Goal: Navigation & Orientation: Find specific page/section

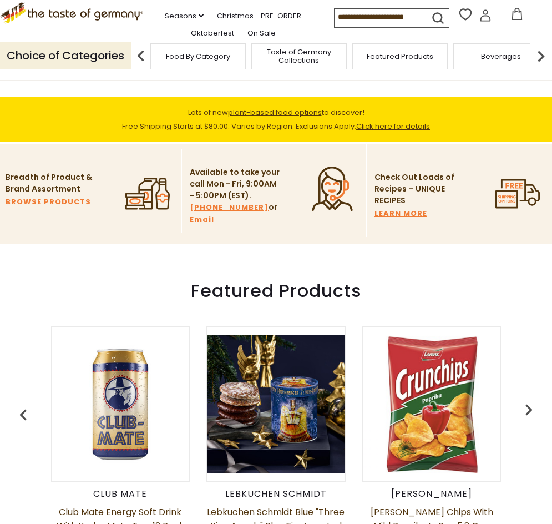
scroll to position [278, 0]
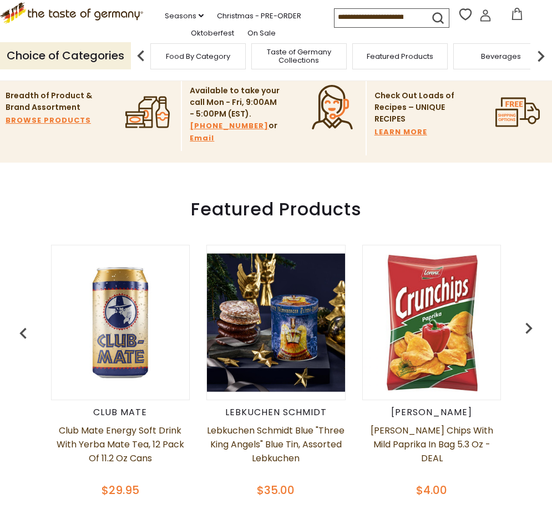
click at [528, 331] on img "button" at bounding box center [529, 328] width 22 height 22
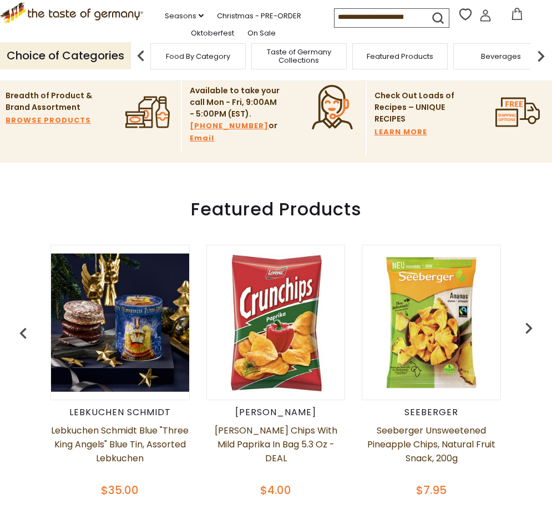
click at [528, 331] on img "button" at bounding box center [529, 328] width 22 height 22
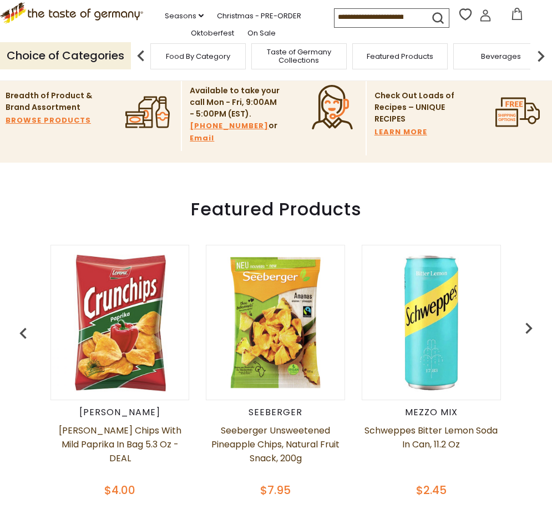
click at [522, 329] on img "button" at bounding box center [529, 328] width 22 height 22
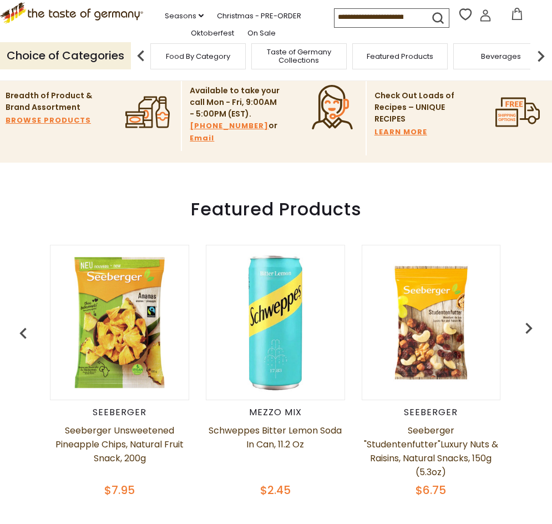
click at [522, 329] on img "button" at bounding box center [529, 328] width 22 height 22
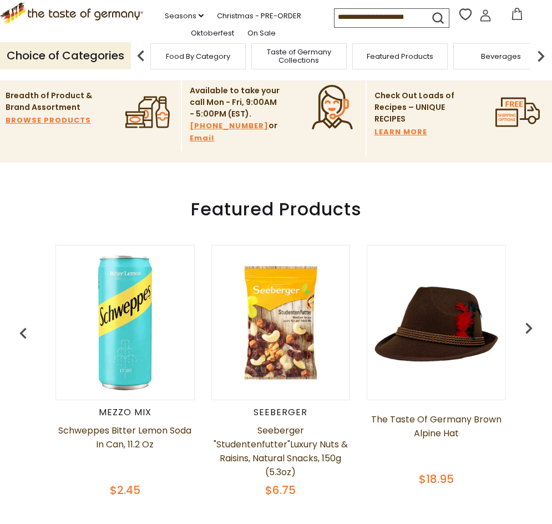
scroll to position [0, 624]
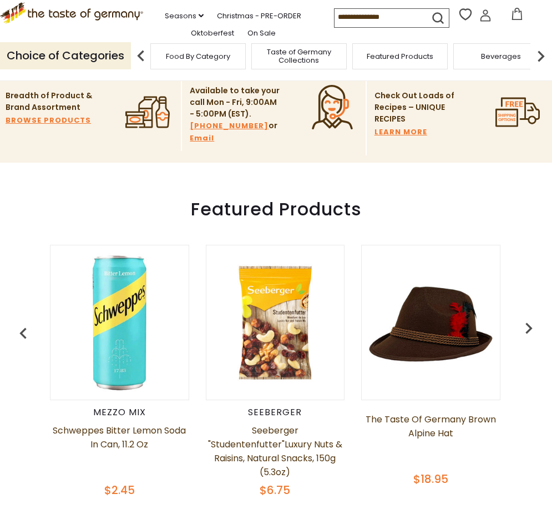
click at [522, 329] on img "button" at bounding box center [529, 328] width 22 height 22
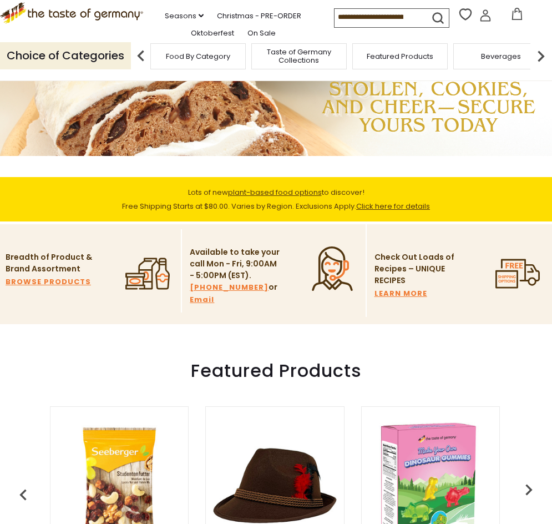
scroll to position [111, 0]
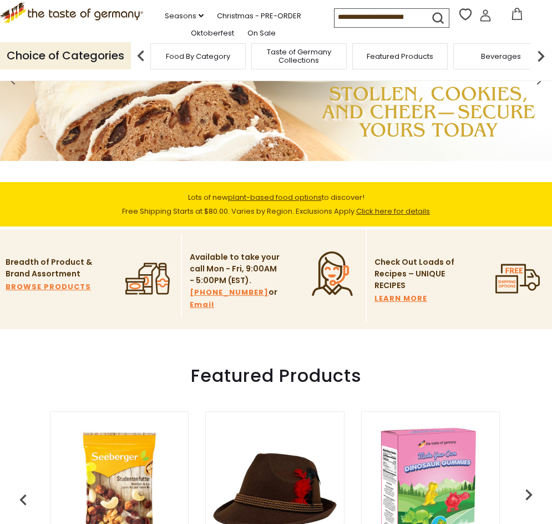
click at [205, 58] on span "Food By Category" at bounding box center [198, 56] width 64 height 8
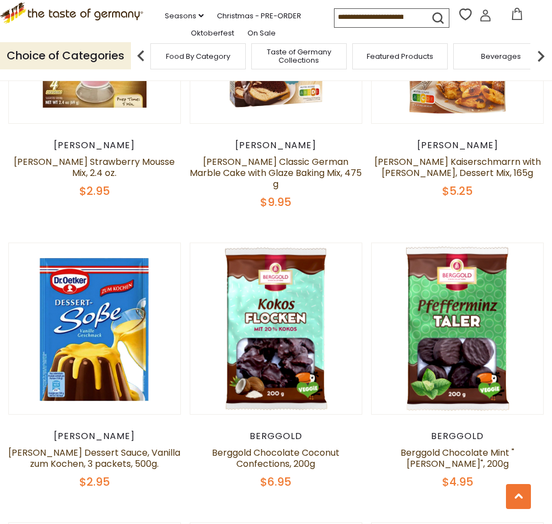
scroll to position [1943, 0]
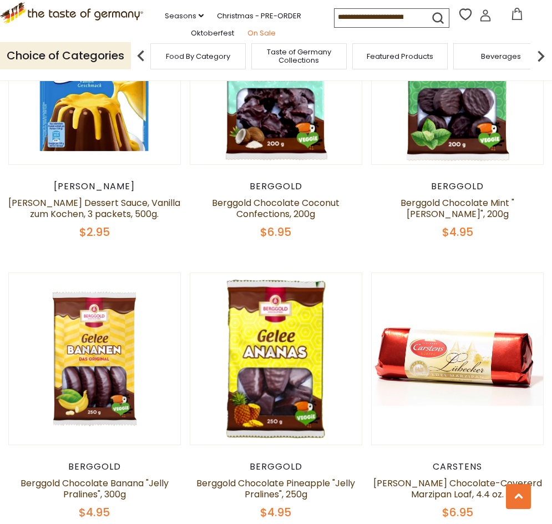
click at [248, 38] on link "On Sale" at bounding box center [262, 33] width 28 height 12
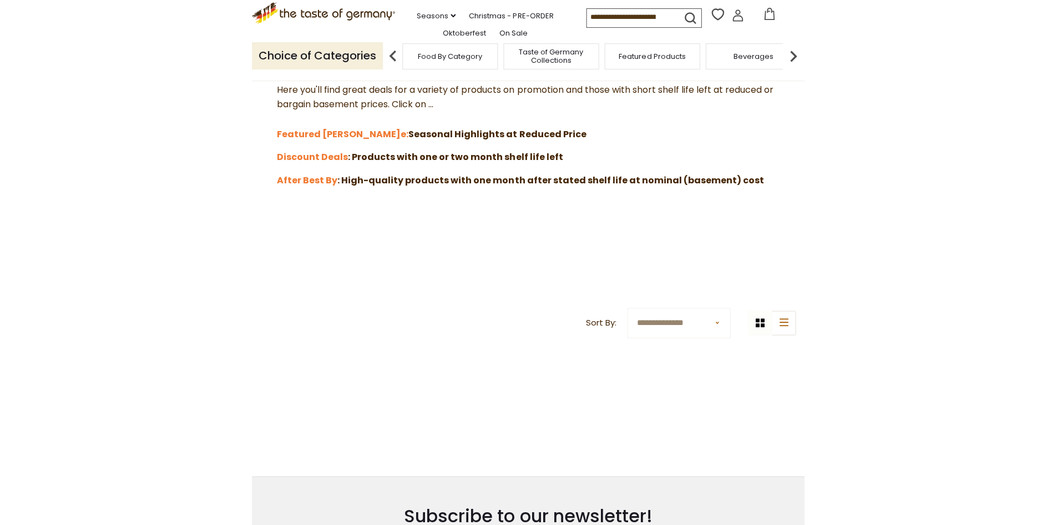
scroll to position [278, 0]
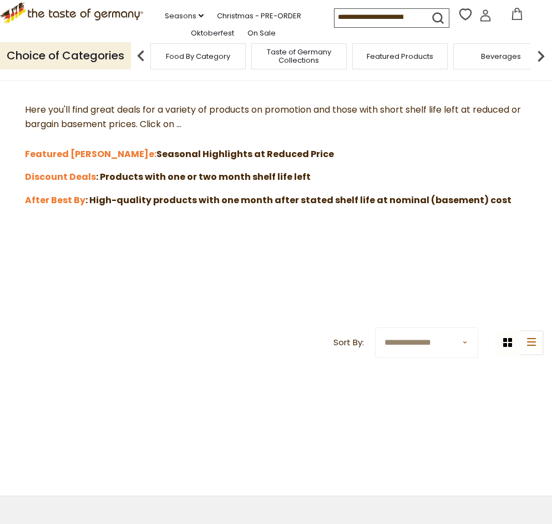
click at [134, 183] on strong ": Products with one or two month shelf life left" at bounding box center [203, 176] width 215 height 13
drag, startPoint x: 224, startPoint y: 229, endPoint x: 383, endPoint y: 72, distance: 224.1
click at [225, 229] on p at bounding box center [276, 223] width 536 height 14
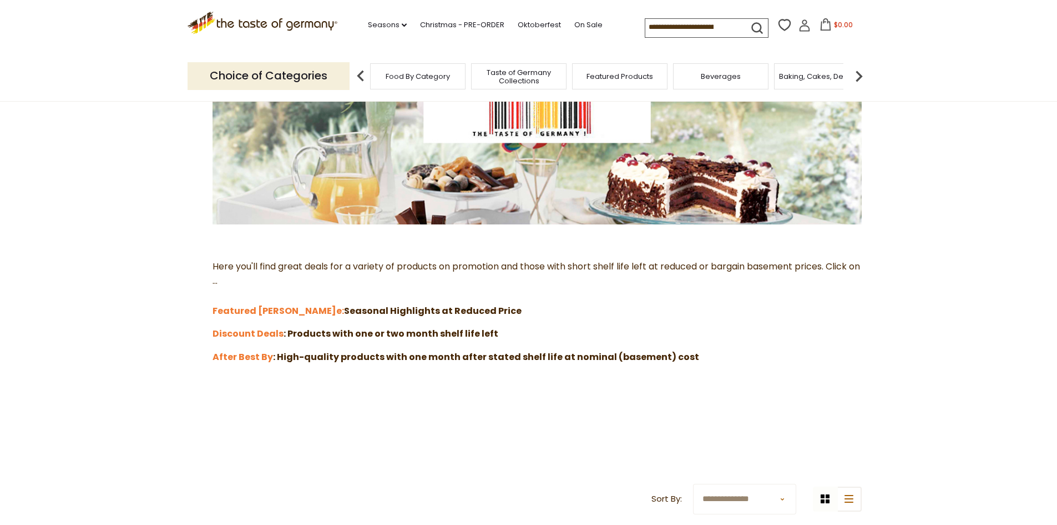
scroll to position [0, 0]
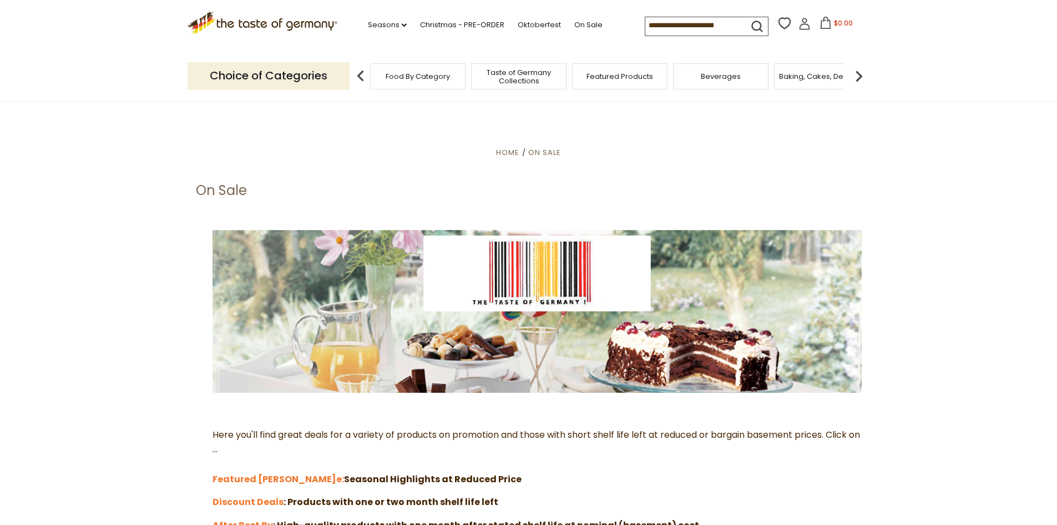
click at [552, 92] on div "Choice of Categories Food By Category Taste of Germany Collections Featured Pro…" at bounding box center [529, 75] width 683 height 49
click at [552, 37] on button "submit" at bounding box center [758, 28] width 22 height 21
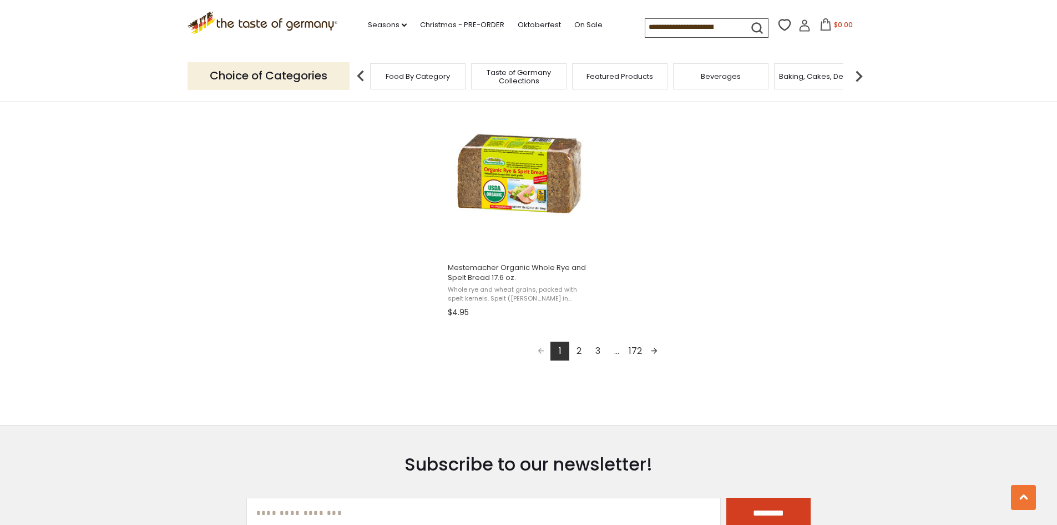
scroll to position [1832, 0]
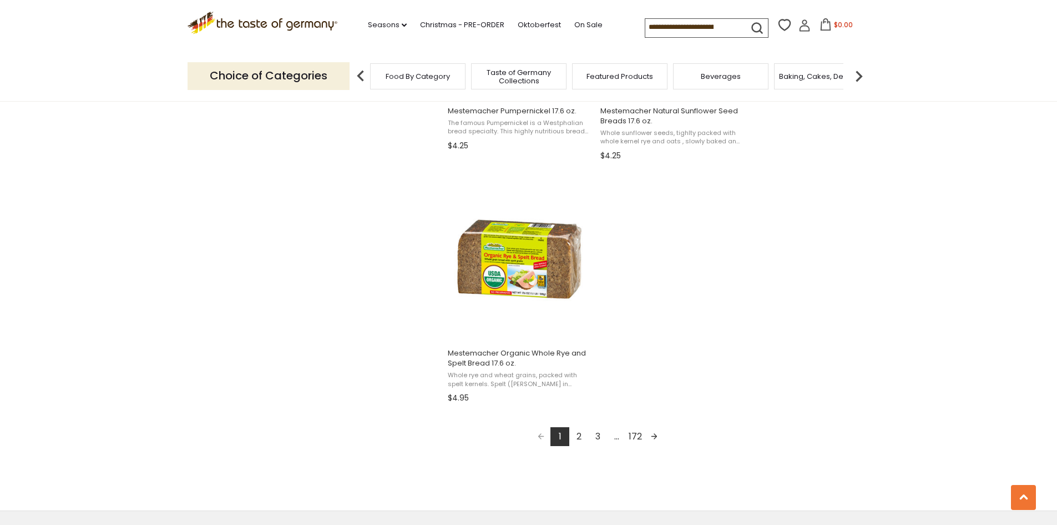
click at [863, 81] on img at bounding box center [859, 76] width 22 height 22
click at [859, 78] on img at bounding box center [859, 76] width 22 height 22
click at [568, 83] on div "Candy" at bounding box center [582, 76] width 95 height 26
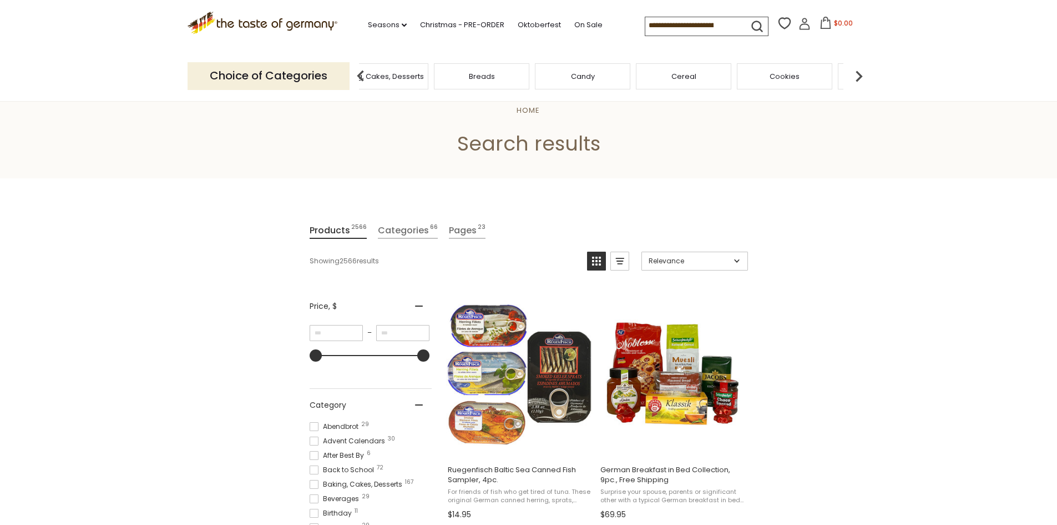
scroll to position [0, 0]
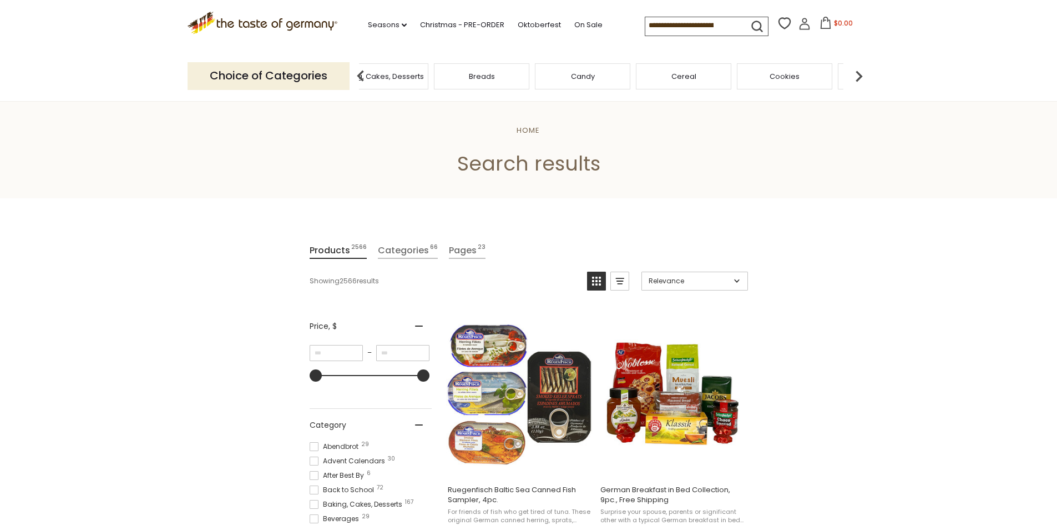
click at [587, 87] on div "Candy" at bounding box center [582, 76] width 95 height 26
click at [589, 70] on div "Candy" at bounding box center [582, 76] width 95 height 26
click at [585, 74] on span "Candy" at bounding box center [583, 76] width 24 height 8
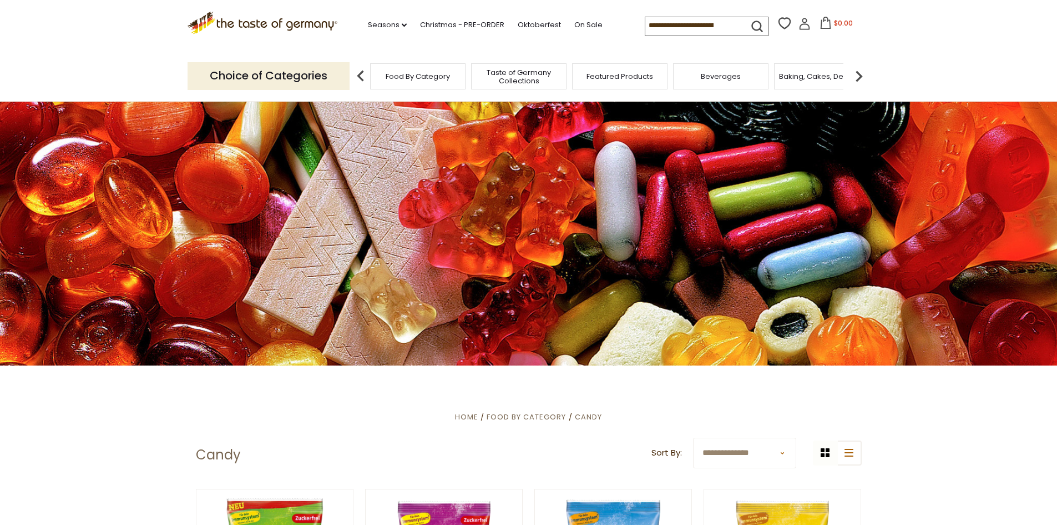
click at [855, 72] on img at bounding box center [859, 76] width 22 height 22
click at [856, 72] on img at bounding box center [859, 76] width 22 height 22
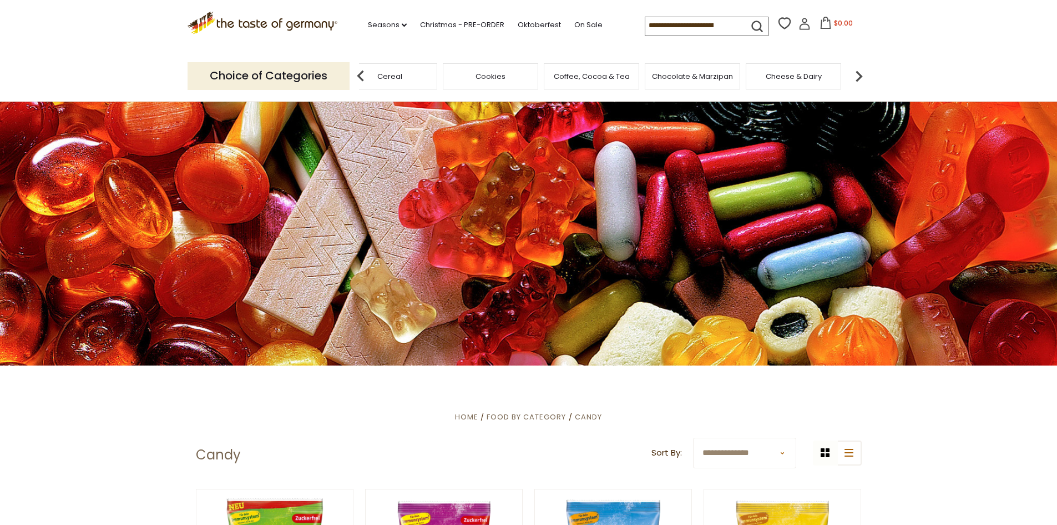
click at [492, 84] on div "Cookies" at bounding box center [490, 76] width 95 height 26
click at [677, 87] on div "Chocolate & Marzipan" at bounding box center [692, 76] width 95 height 26
click at [677, 88] on div "Chocolate & Marzipan" at bounding box center [692, 76] width 95 height 26
click at [688, 87] on div "Chocolate & Marzipan" at bounding box center [700, 76] width 95 height 26
click at [689, 73] on span "Chocolate & Marzipan" at bounding box center [700, 76] width 81 height 8
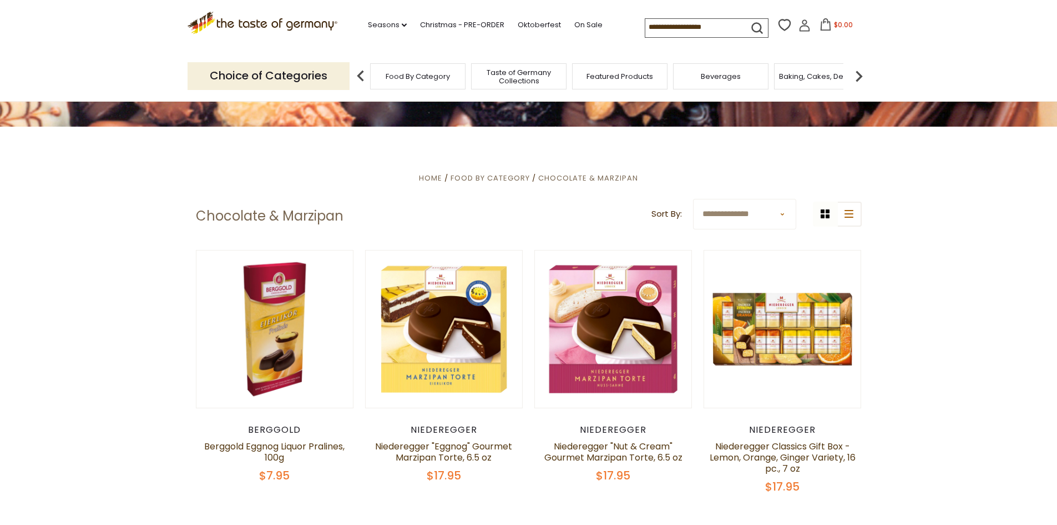
scroll to position [134, 0]
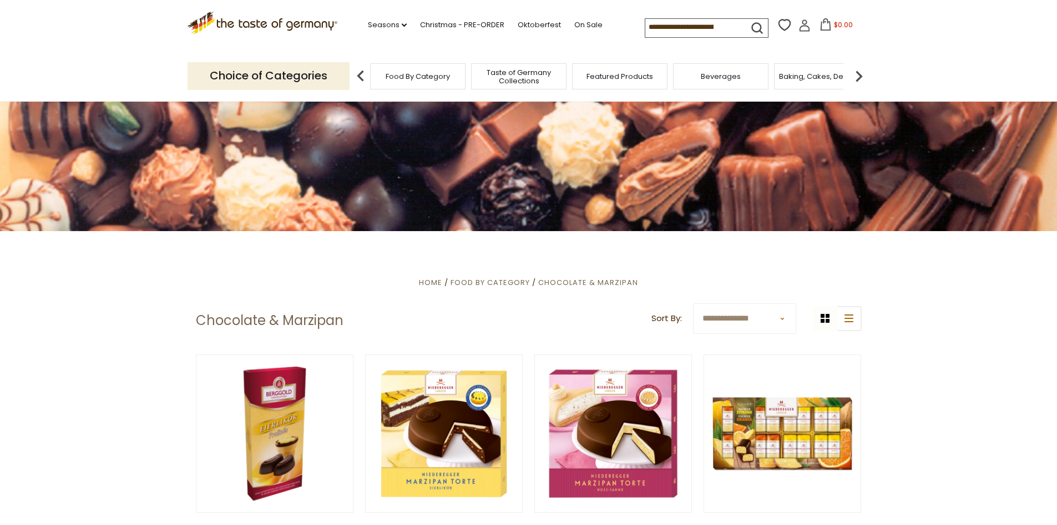
click at [732, 316] on select "**********" at bounding box center [744, 318] width 103 height 31
select select "**********"
click at [693, 303] on select "**********" at bounding box center [744, 318] width 103 height 31
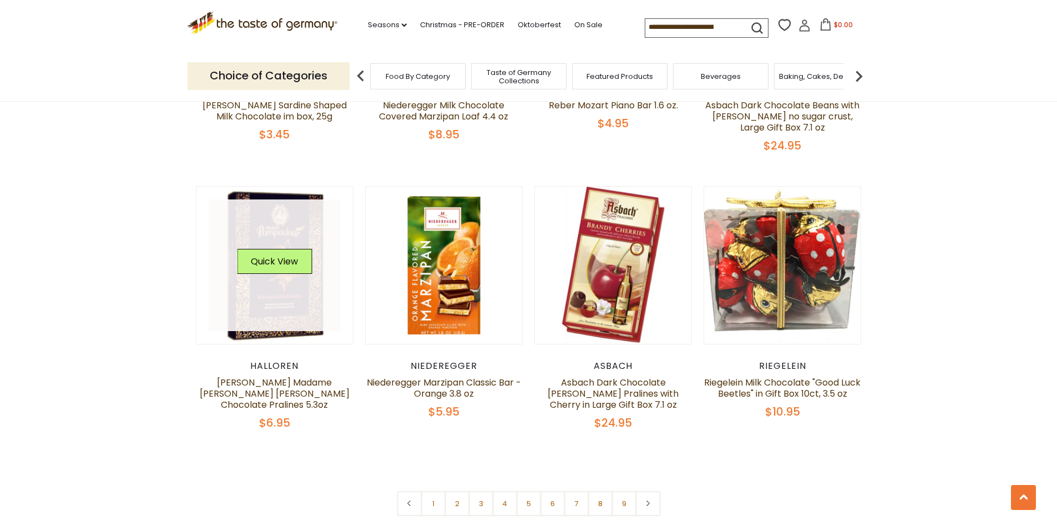
scroll to position [2498, 0]
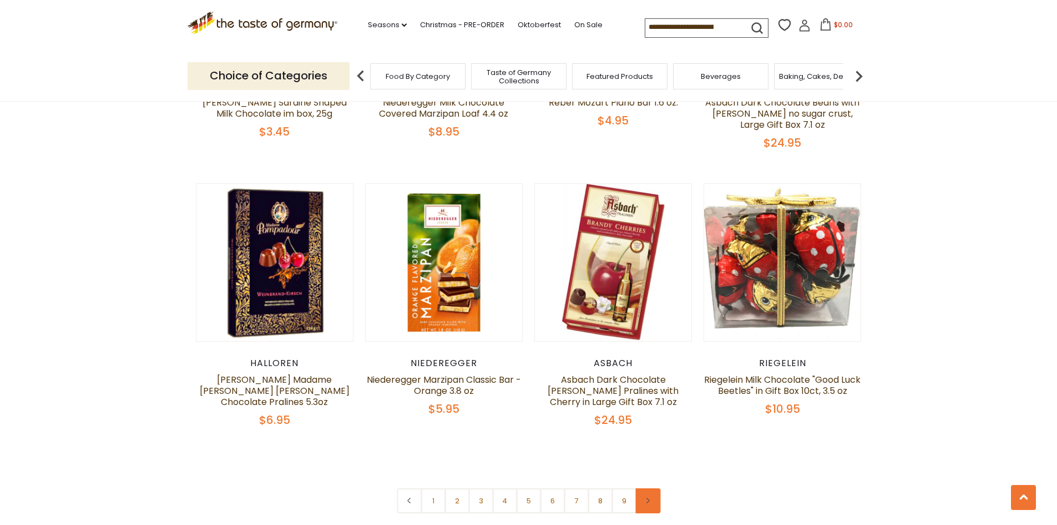
click at [643, 493] on link at bounding box center [648, 500] width 25 height 25
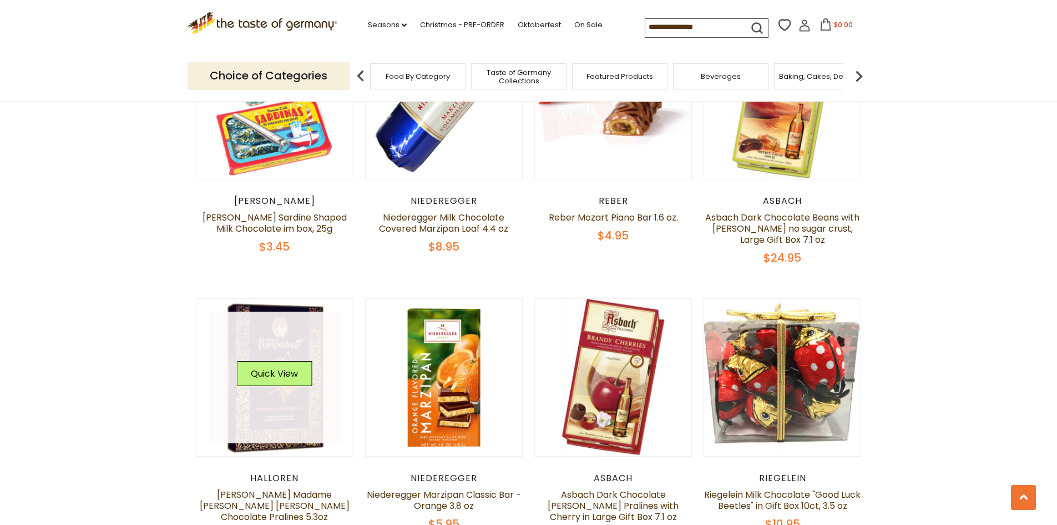
scroll to position [2498, 0]
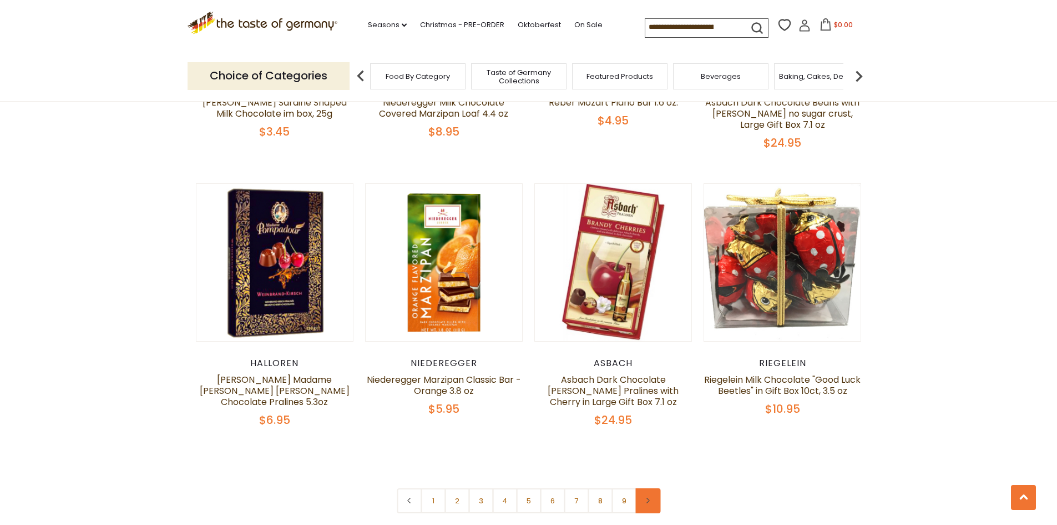
click at [652, 488] on link at bounding box center [648, 500] width 25 height 25
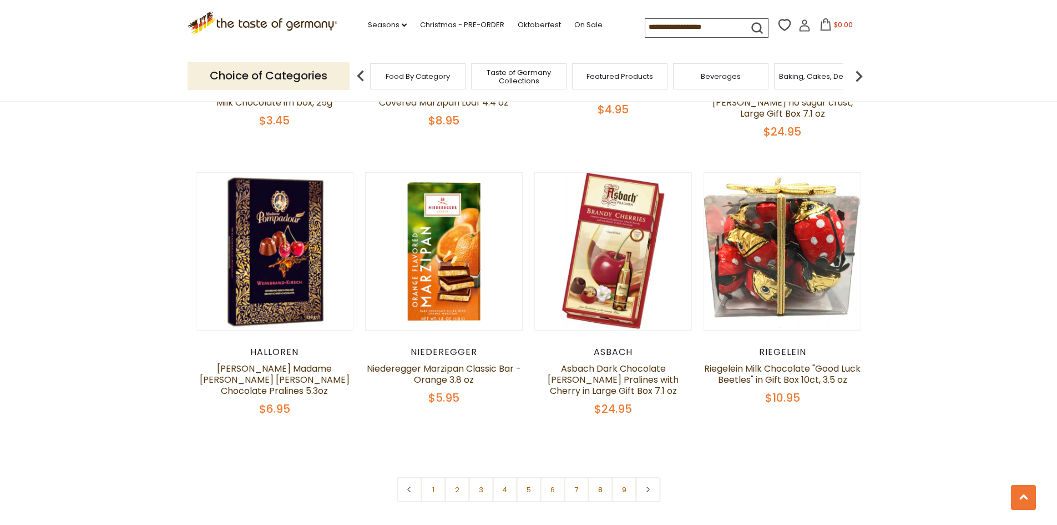
scroll to position [2553, 0]
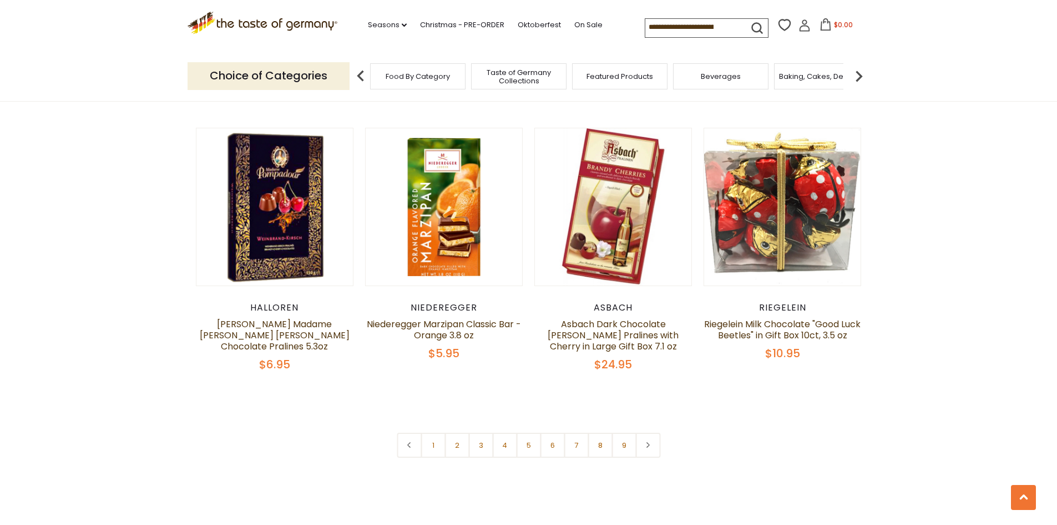
drag, startPoint x: 648, startPoint y: 434, endPoint x: 653, endPoint y: 435, distance: 5.6
click at [649, 442] on icon at bounding box center [648, 445] width 7 height 6
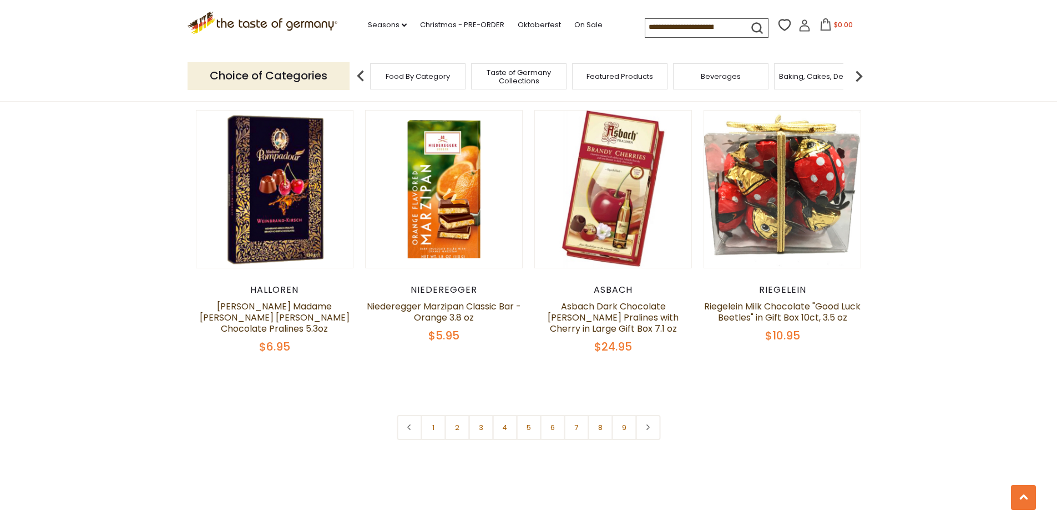
scroll to position [2664, 0]
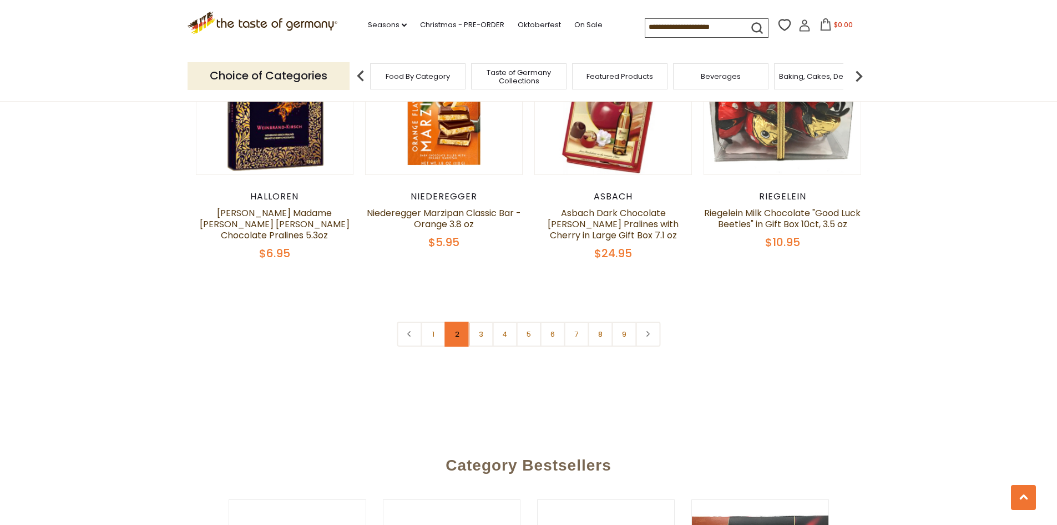
click at [460, 322] on link "2" at bounding box center [457, 333] width 25 height 25
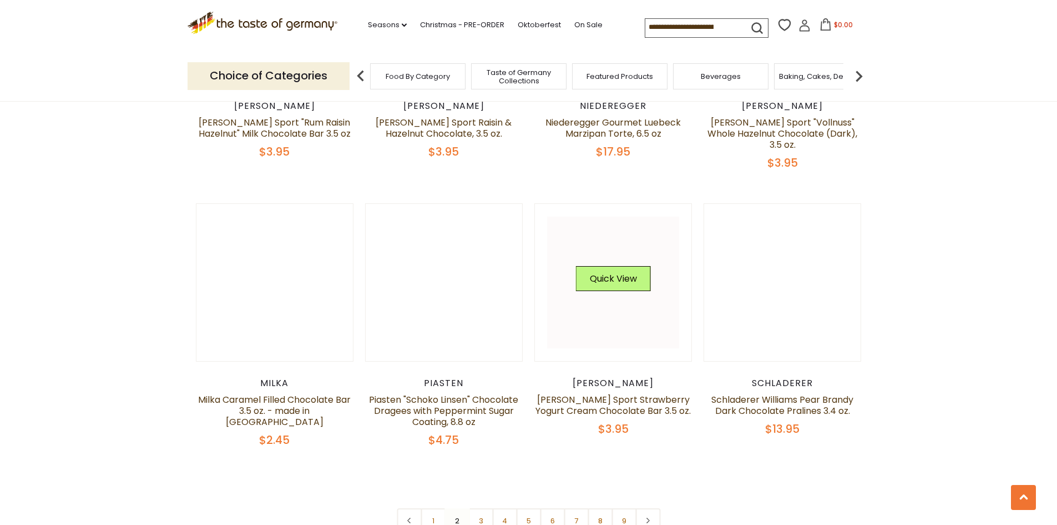
scroll to position [2602, 0]
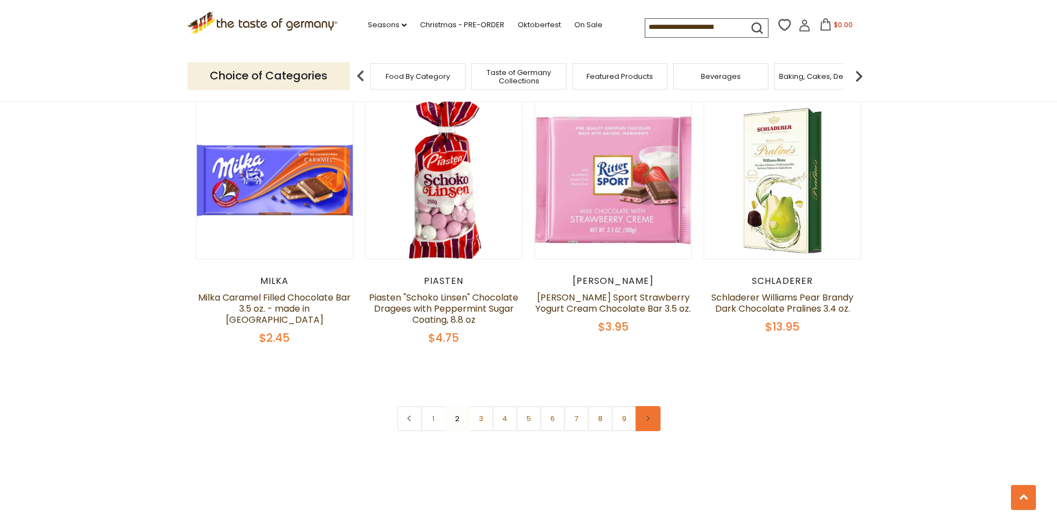
click at [647, 415] on icon at bounding box center [648, 418] width 7 height 6
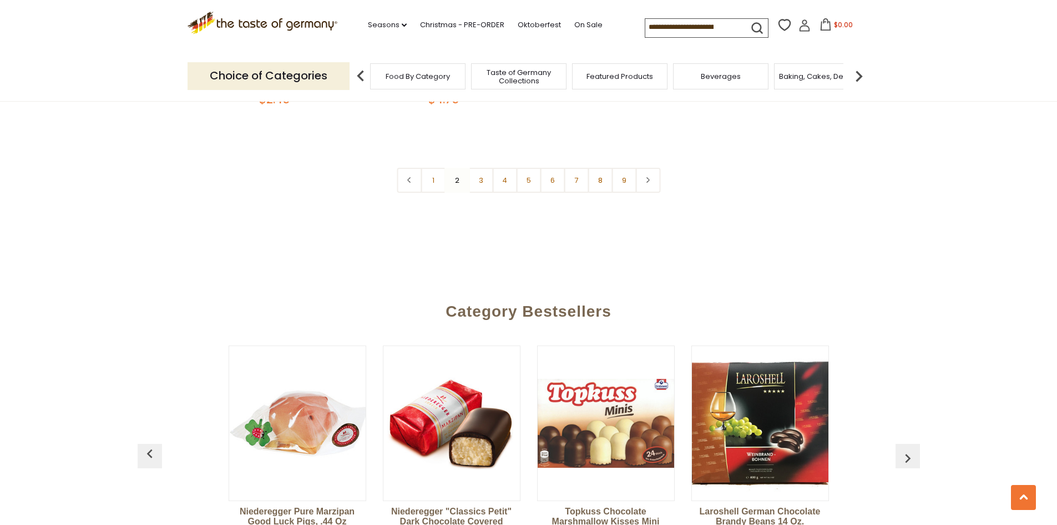
scroll to position [2718, 0]
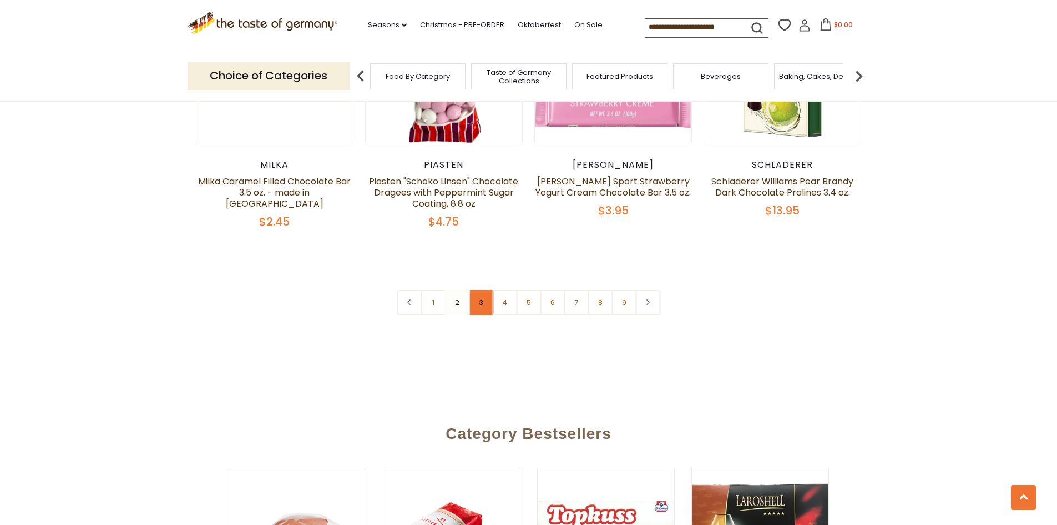
click at [475, 290] on link "3" at bounding box center [480, 302] width 25 height 25
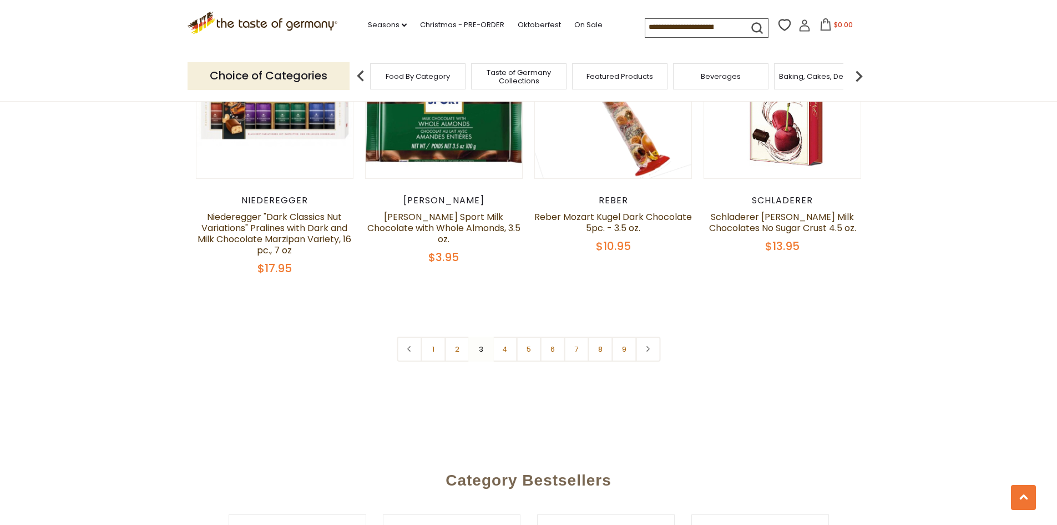
scroll to position [2713, 0]
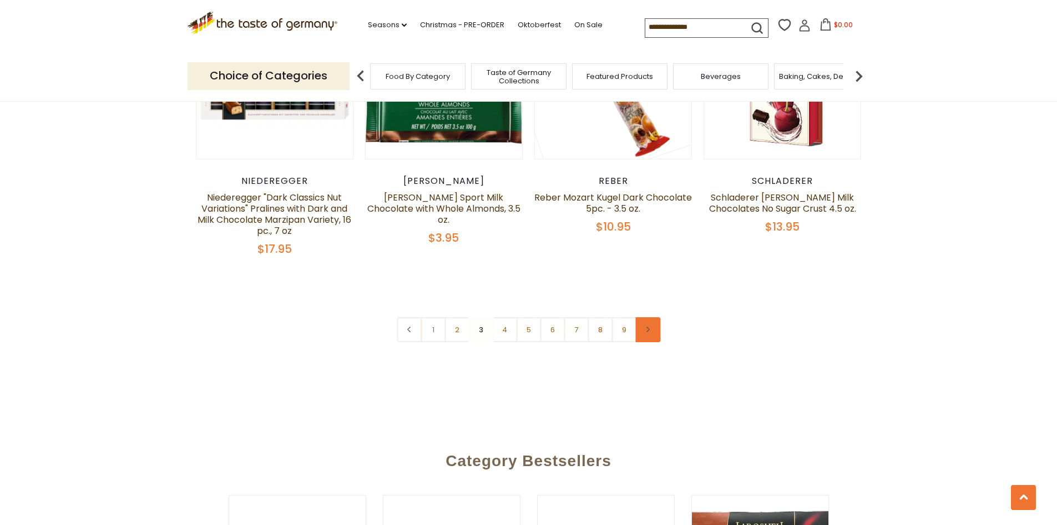
click at [657, 317] on link at bounding box center [648, 329] width 25 height 25
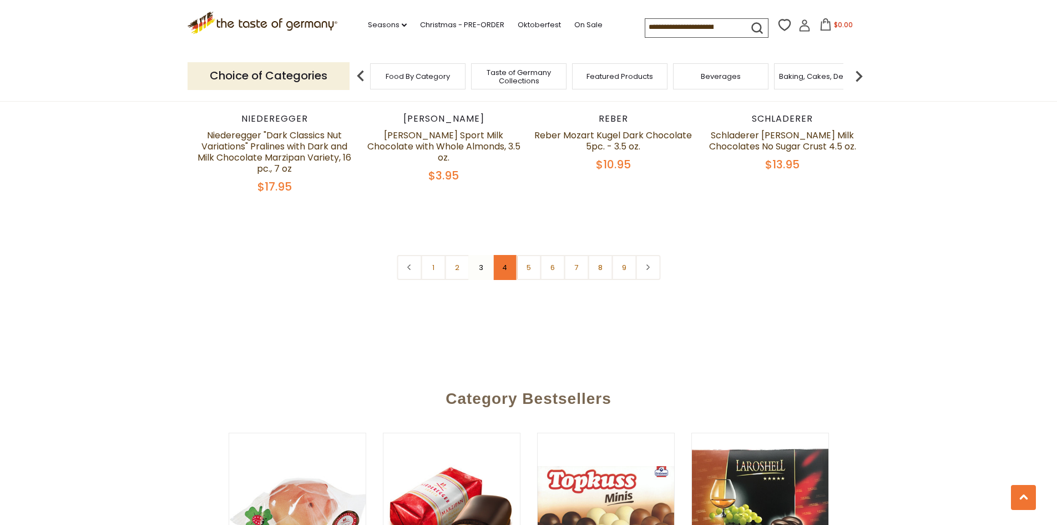
click at [507, 255] on link "4" at bounding box center [504, 267] width 25 height 25
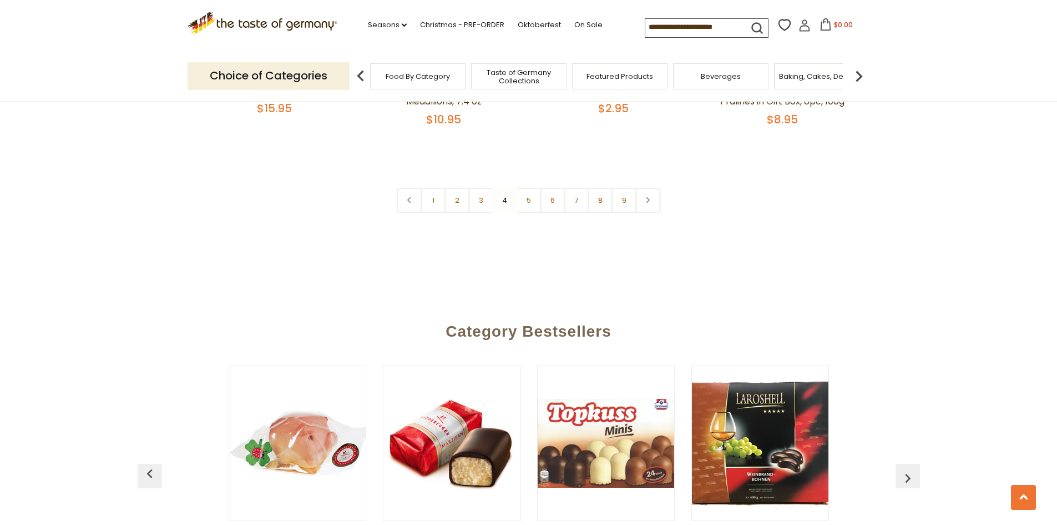
scroll to position [2824, 0]
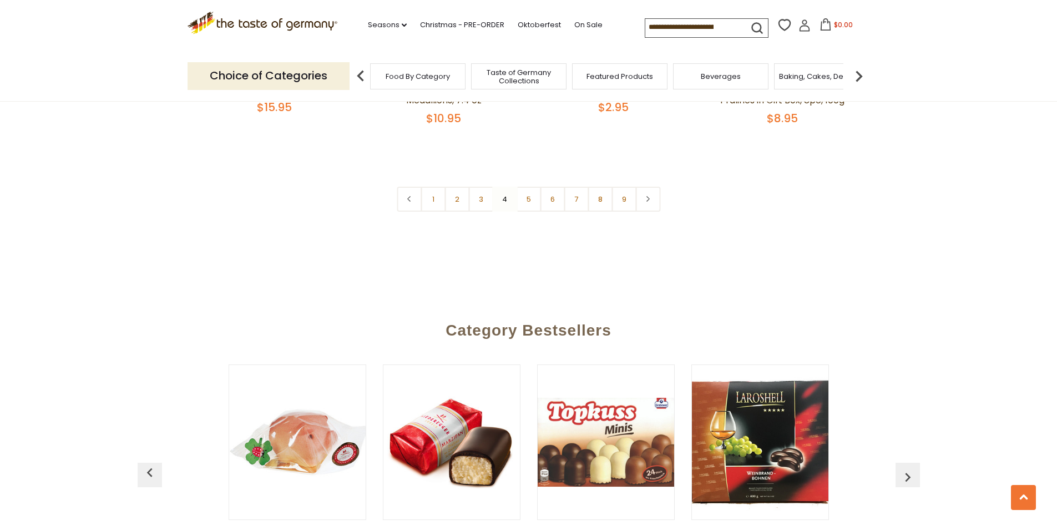
click at [511, 211] on nav "1 2 3 4 5 6 7 8 9" at bounding box center [529, 199] width 264 height 25
click at [524, 203] on link "5" at bounding box center [528, 199] width 25 height 25
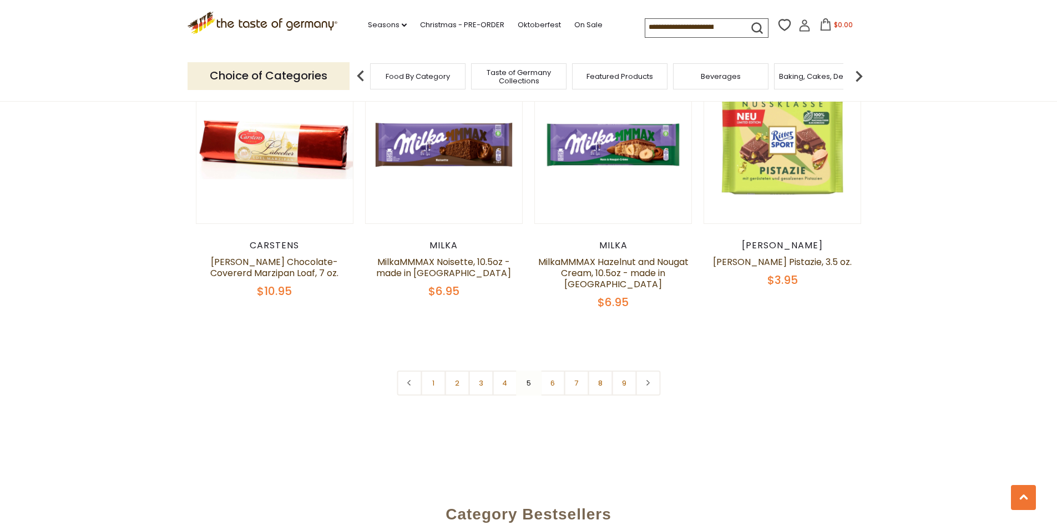
scroll to position [2713, 0]
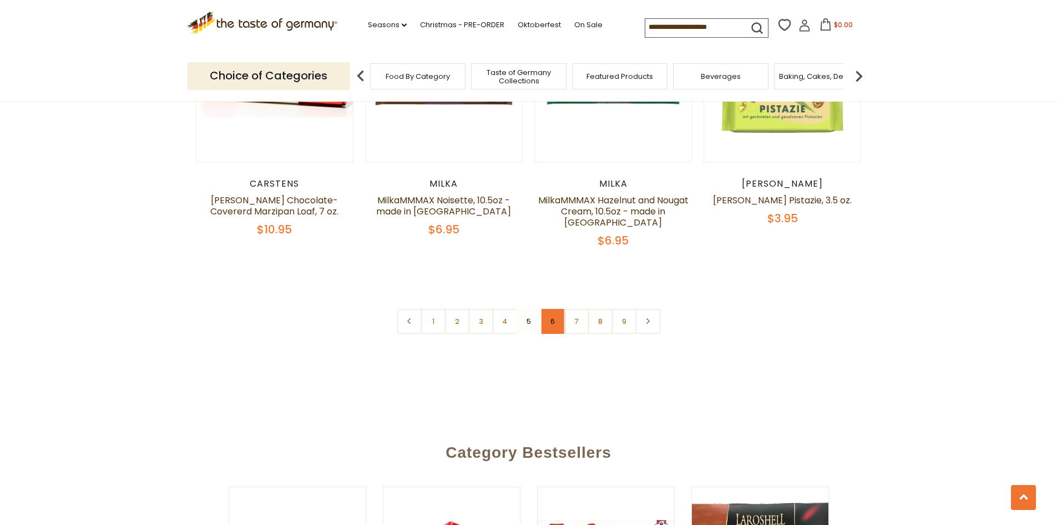
click at [552, 309] on link "6" at bounding box center [552, 321] width 25 height 25
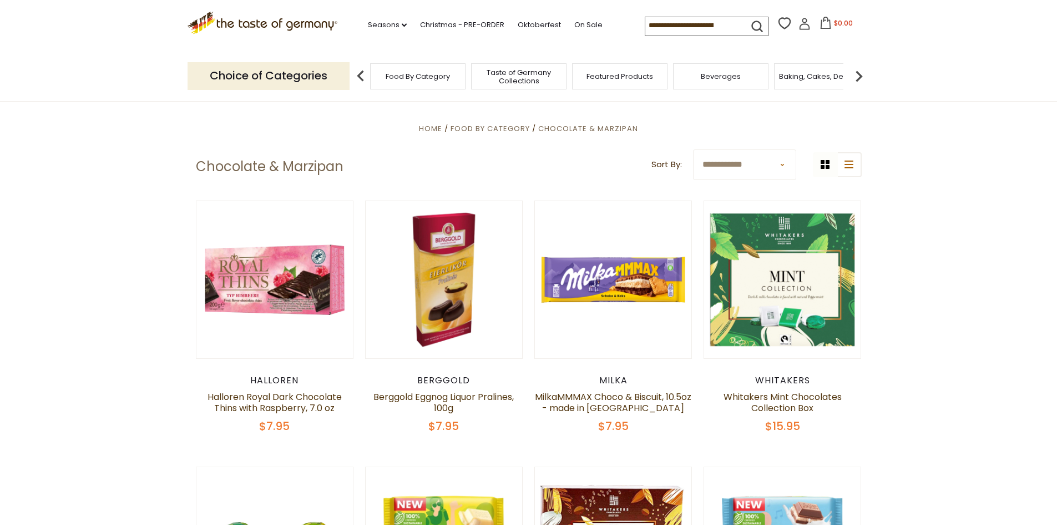
scroll to position [0, 0]
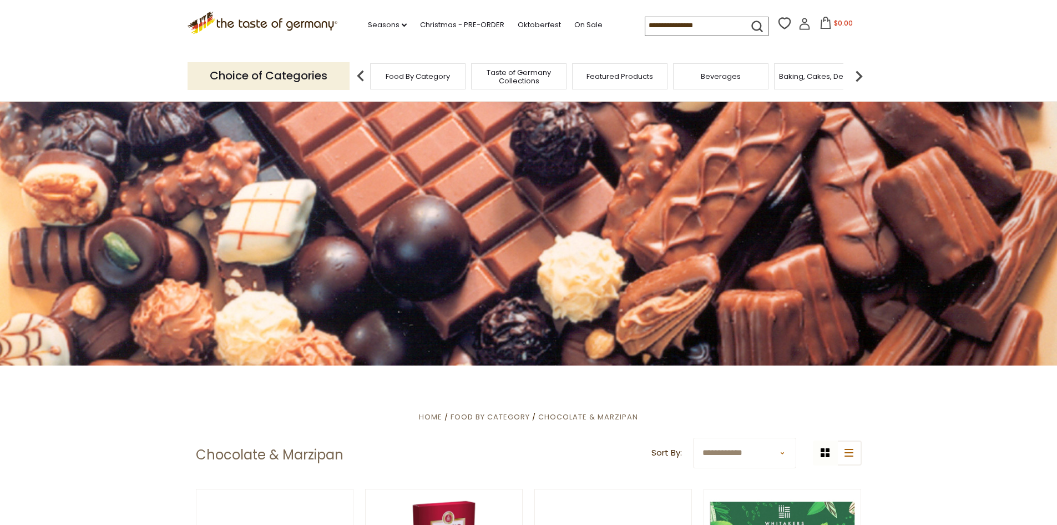
click at [853, 74] on img at bounding box center [859, 76] width 22 height 22
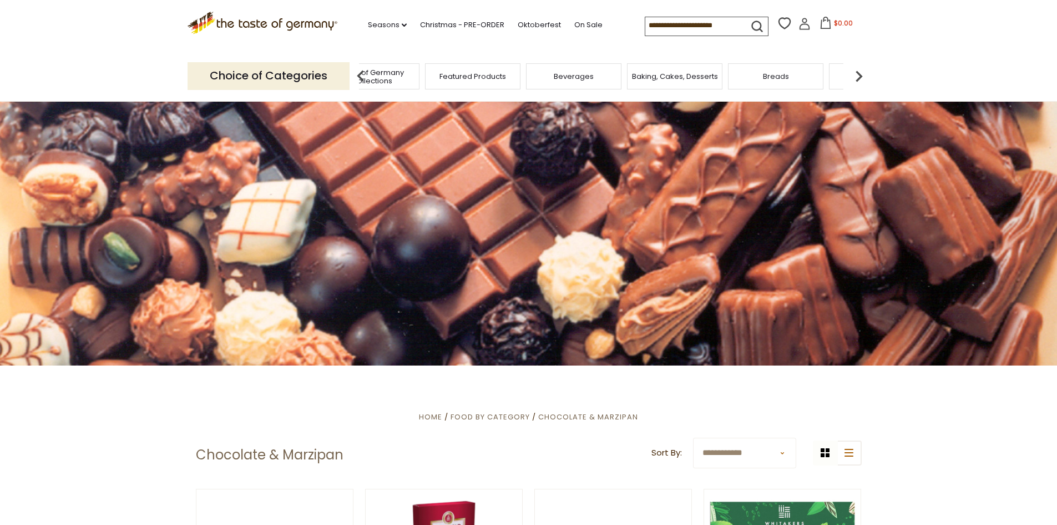
click at [853, 74] on img at bounding box center [859, 76] width 22 height 22
click at [623, 88] on div "Breads" at bounding box center [628, 76] width 95 height 26
click at [626, 75] on span "Breads" at bounding box center [629, 76] width 26 height 8
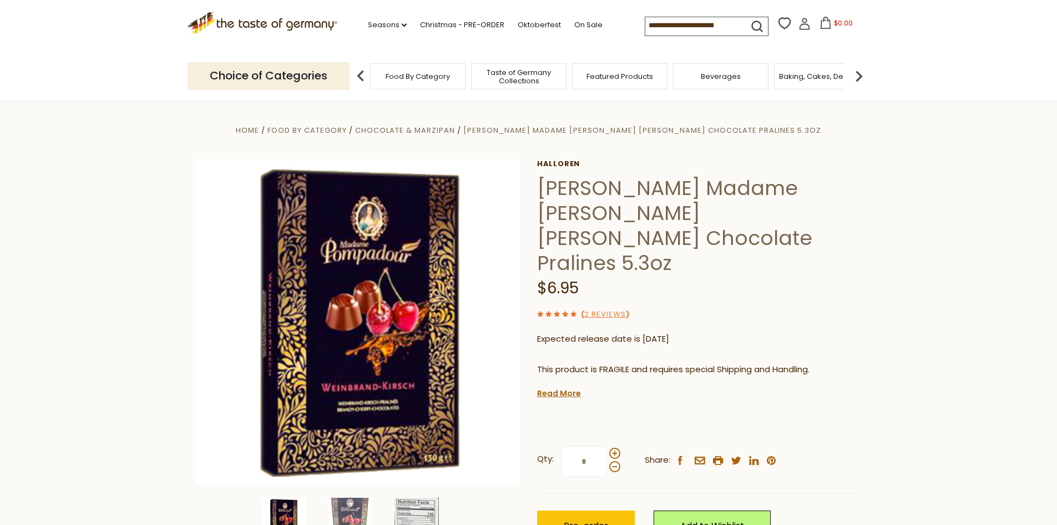
click at [720, 28] on input at bounding box center [693, 25] width 94 height 16
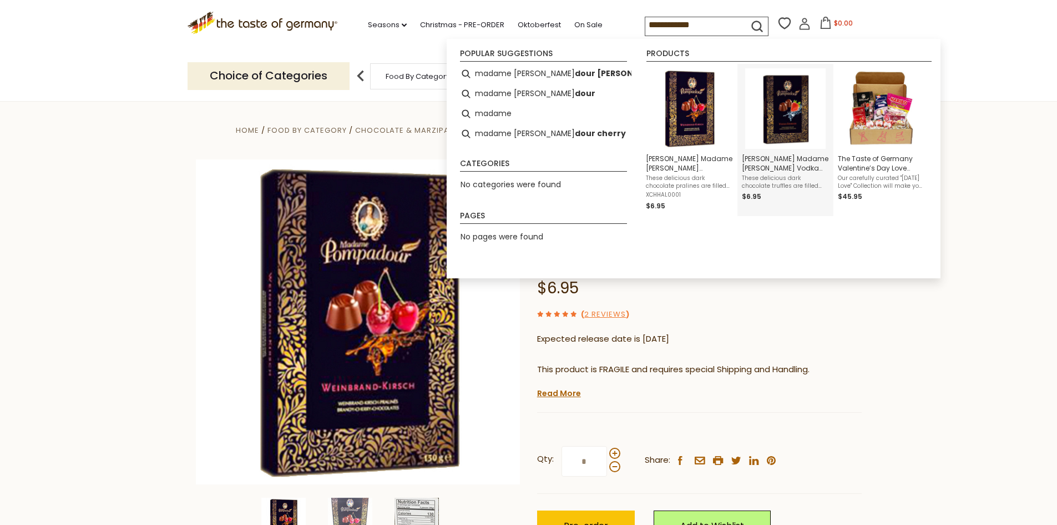
type input "**********"
click at [790, 104] on img "Halloren Madame Pompadour Vodka Strawberry Chocolate Pralines 5.3oz" at bounding box center [785, 108] width 80 height 80
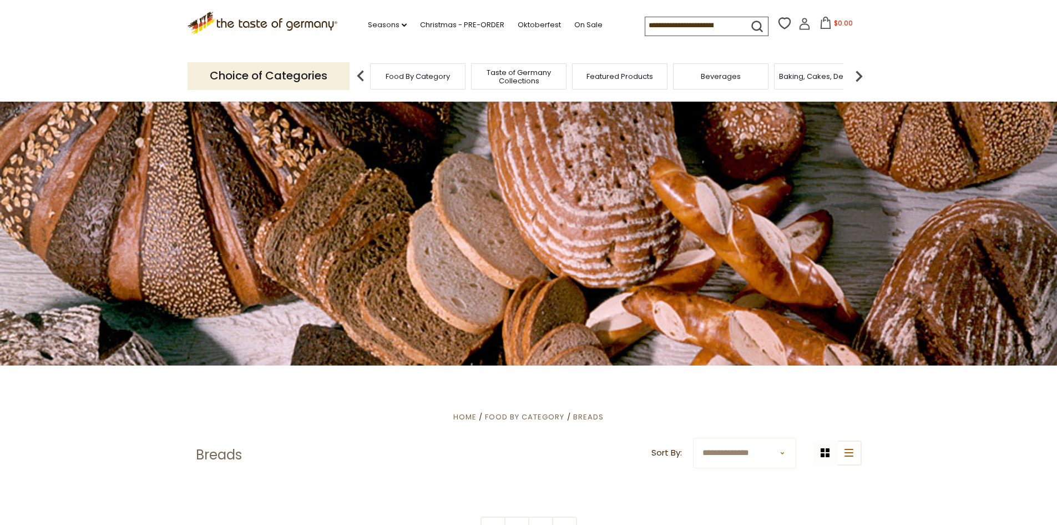
click at [860, 74] on img at bounding box center [859, 76] width 22 height 22
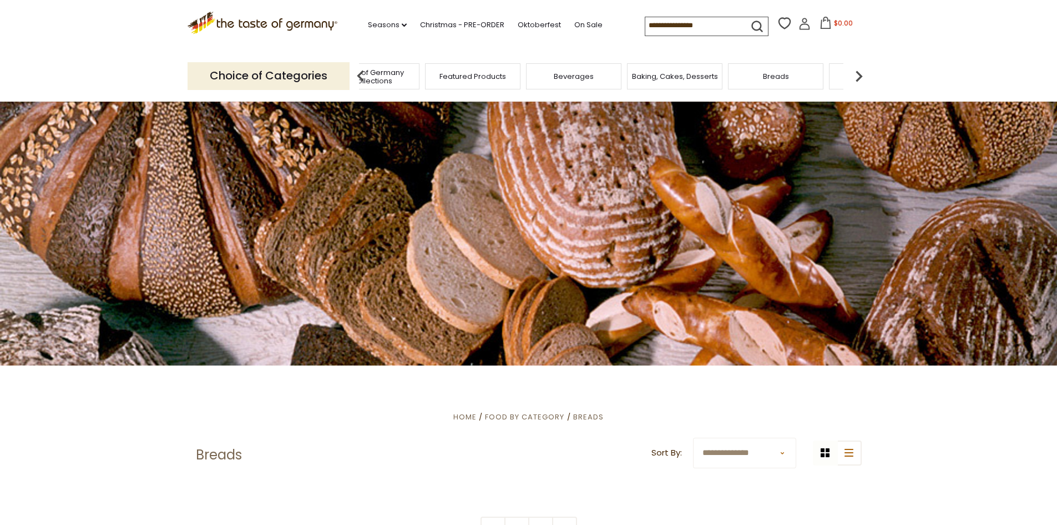
click at [860, 74] on img at bounding box center [859, 76] width 22 height 22
click at [640, 73] on span "Cookies" at bounding box center [638, 76] width 30 height 8
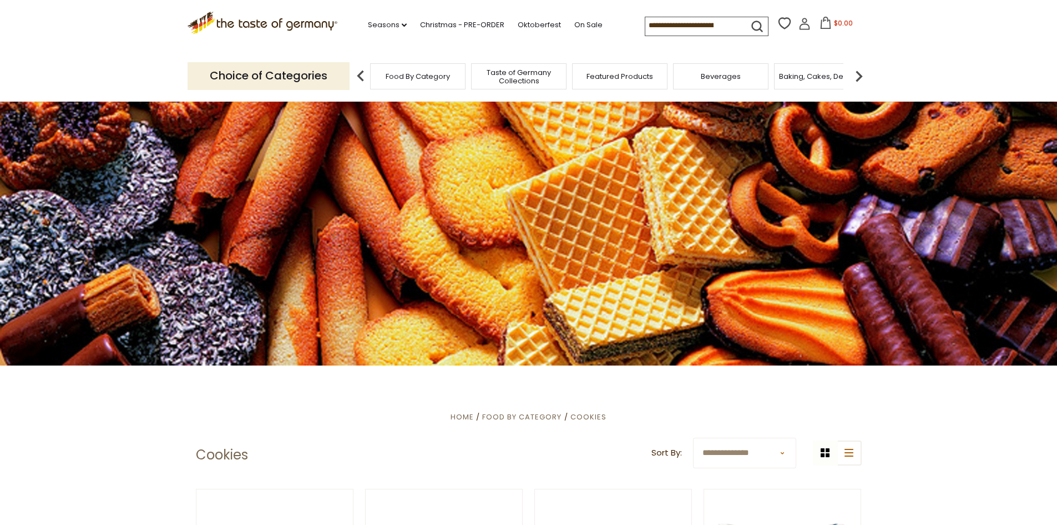
click at [856, 73] on img at bounding box center [859, 76] width 22 height 22
click at [861, 78] on img at bounding box center [859, 76] width 22 height 22
click at [860, 78] on img at bounding box center [859, 76] width 22 height 22
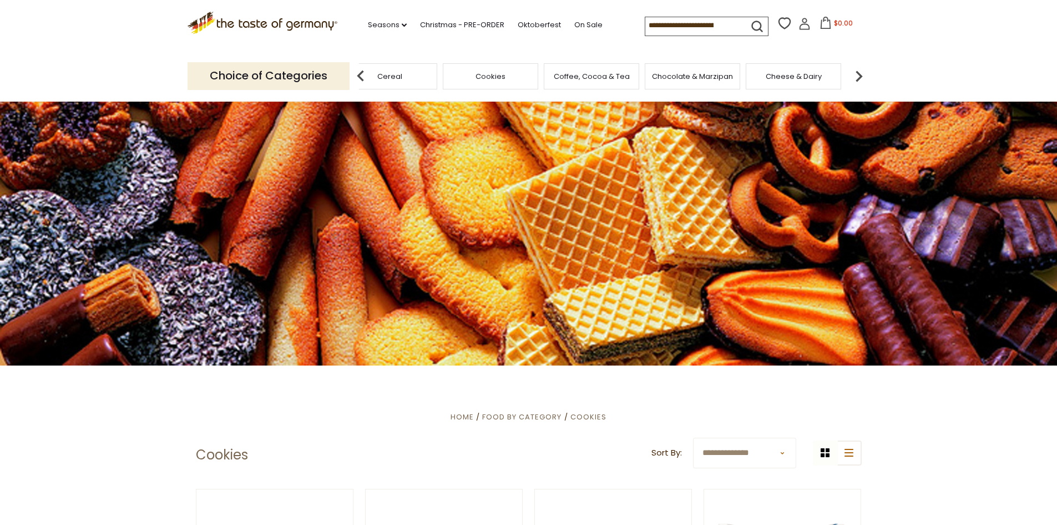
click at [850, 80] on img at bounding box center [859, 76] width 22 height 22
click at [638, 73] on span "Cheese & Dairy" at bounding box center [647, 76] width 56 height 8
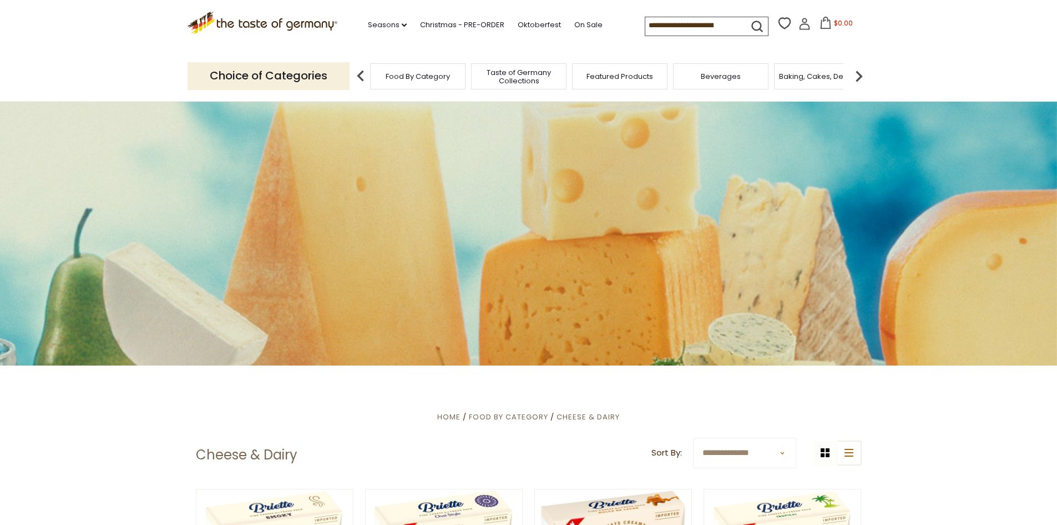
click at [861, 75] on img at bounding box center [859, 76] width 22 height 22
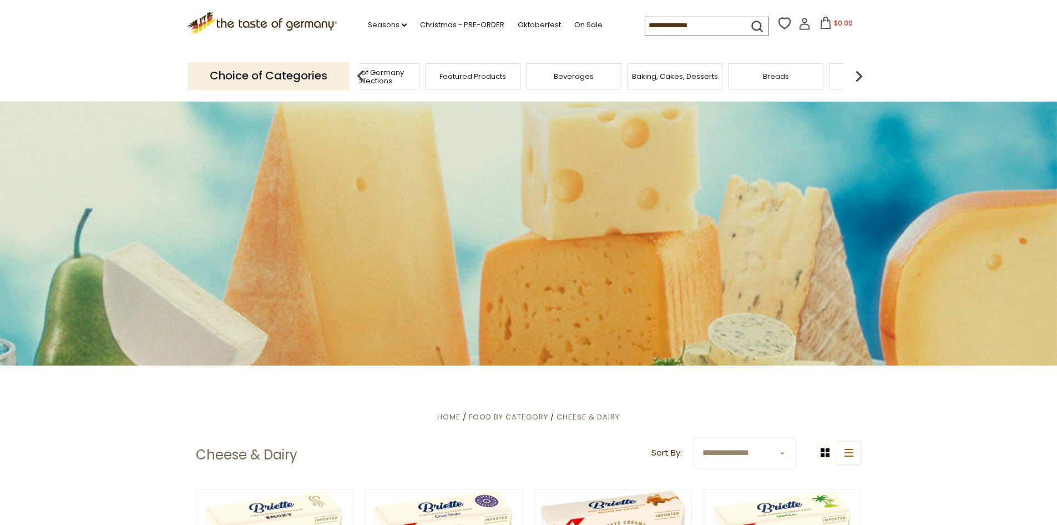
click at [861, 75] on img at bounding box center [859, 76] width 22 height 22
click at [861, 74] on img at bounding box center [859, 76] width 22 height 22
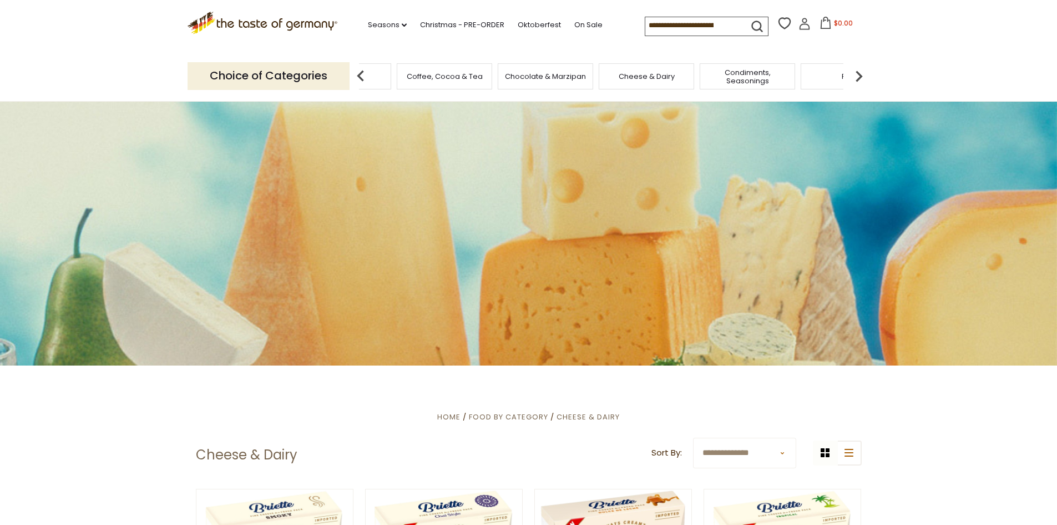
click at [861, 74] on img at bounding box center [859, 76] width 22 height 22
click at [705, 82] on div "Fish" at bounding box center [701, 76] width 95 height 26
click at [705, 80] on span "Fish" at bounding box center [701, 76] width 13 height 8
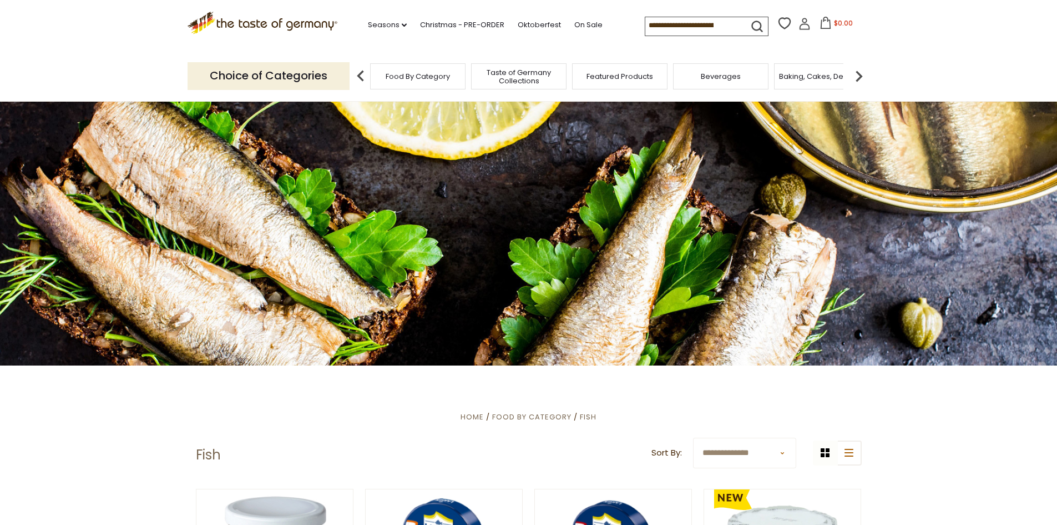
click at [727, 79] on span "Beverages" at bounding box center [721, 76] width 40 height 8
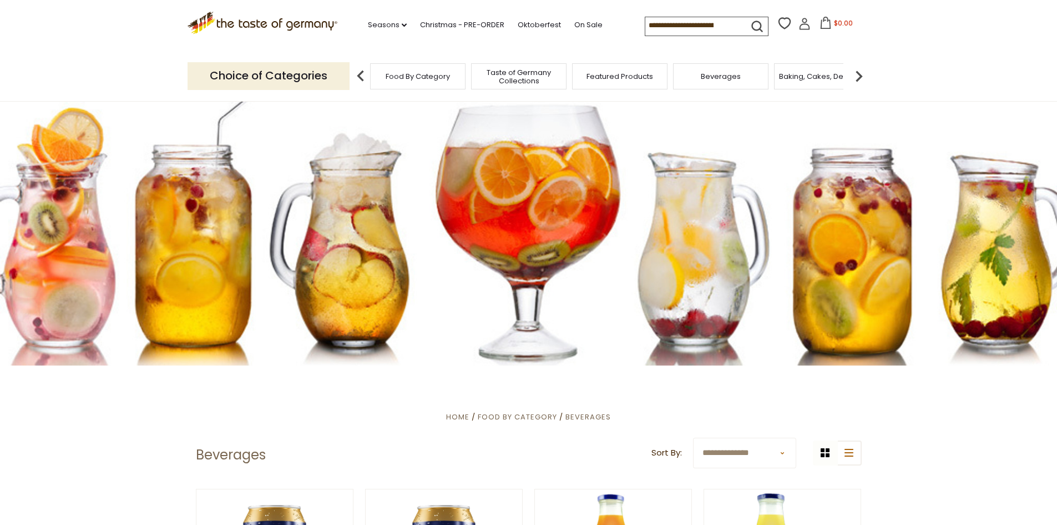
click at [854, 73] on img at bounding box center [859, 76] width 22 height 22
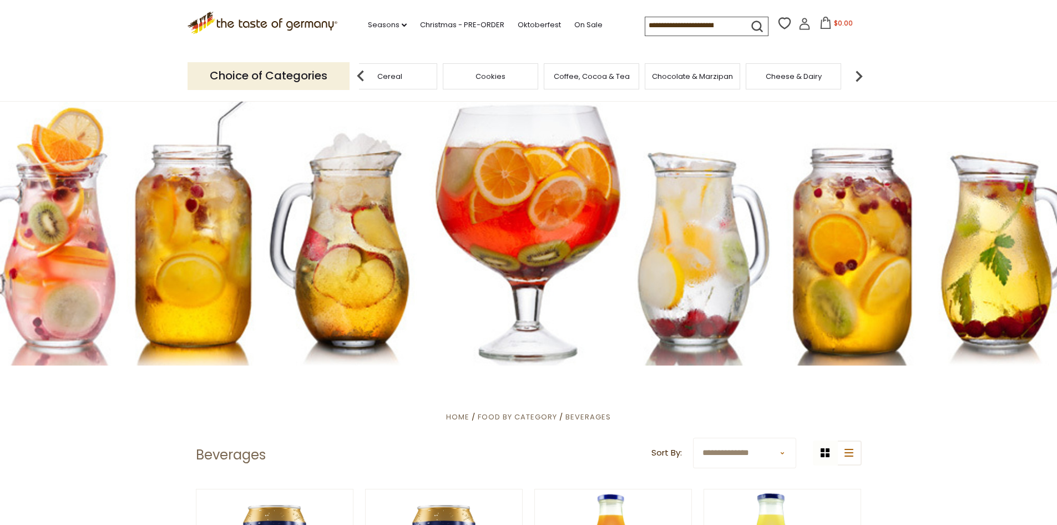
click at [859, 70] on img at bounding box center [859, 76] width 22 height 22
click at [860, 70] on img at bounding box center [859, 76] width 22 height 22
click at [364, 75] on img at bounding box center [361, 76] width 22 height 22
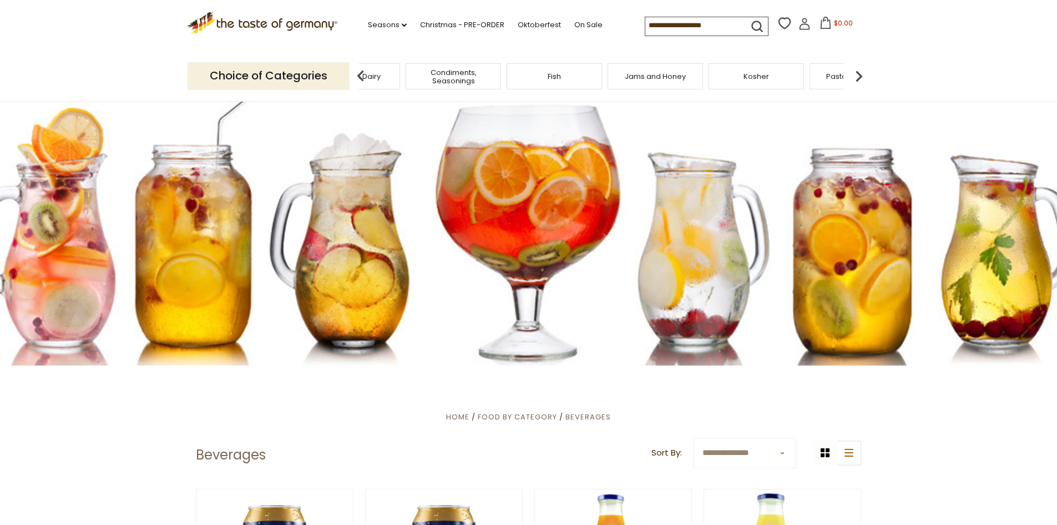
click at [457, 83] on span "Condiments, Seasonings" at bounding box center [453, 76] width 89 height 17
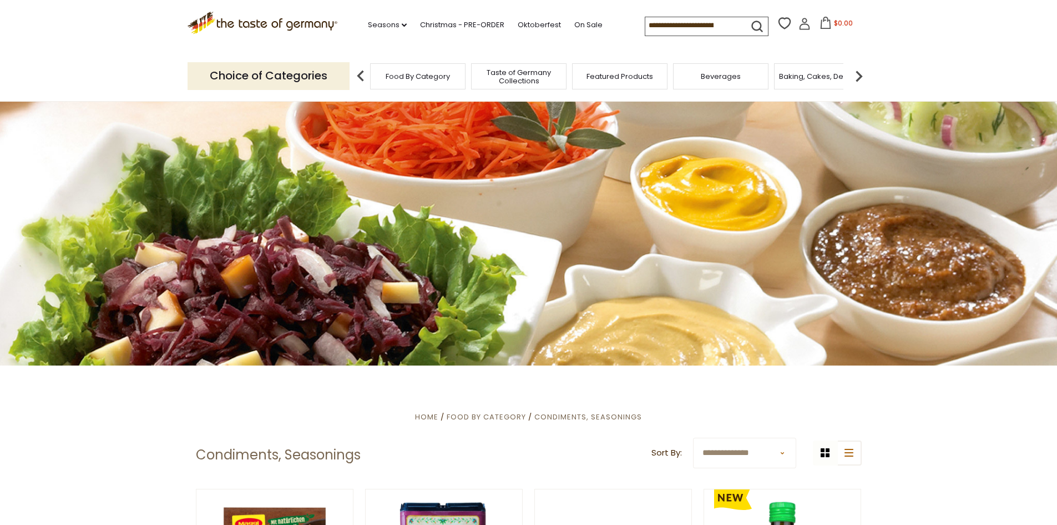
click at [855, 73] on img at bounding box center [859, 76] width 22 height 22
click at [855, 72] on img at bounding box center [859, 76] width 22 height 22
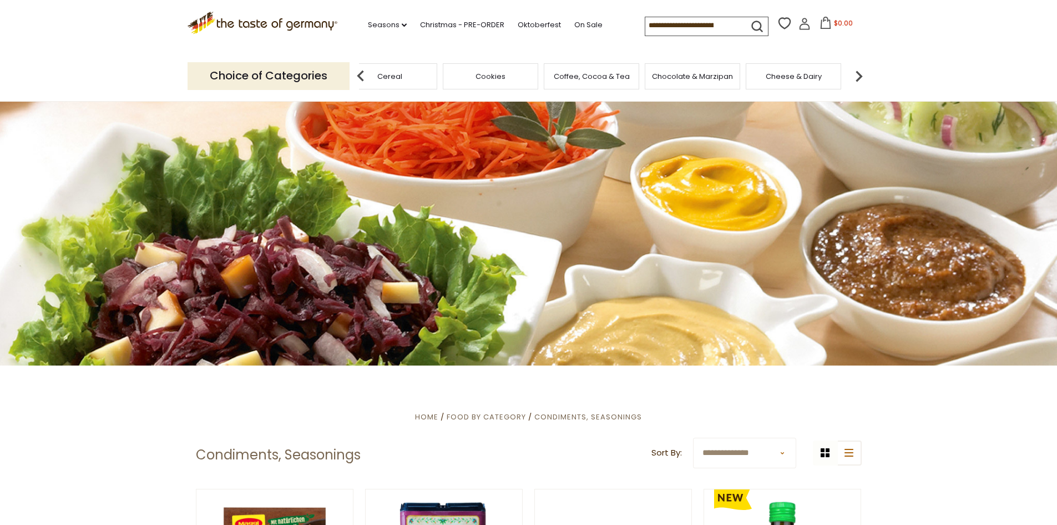
click at [855, 72] on img at bounding box center [859, 76] width 22 height 22
click at [718, 78] on span "Pasta and Potato" at bounding box center [710, 76] width 62 height 8
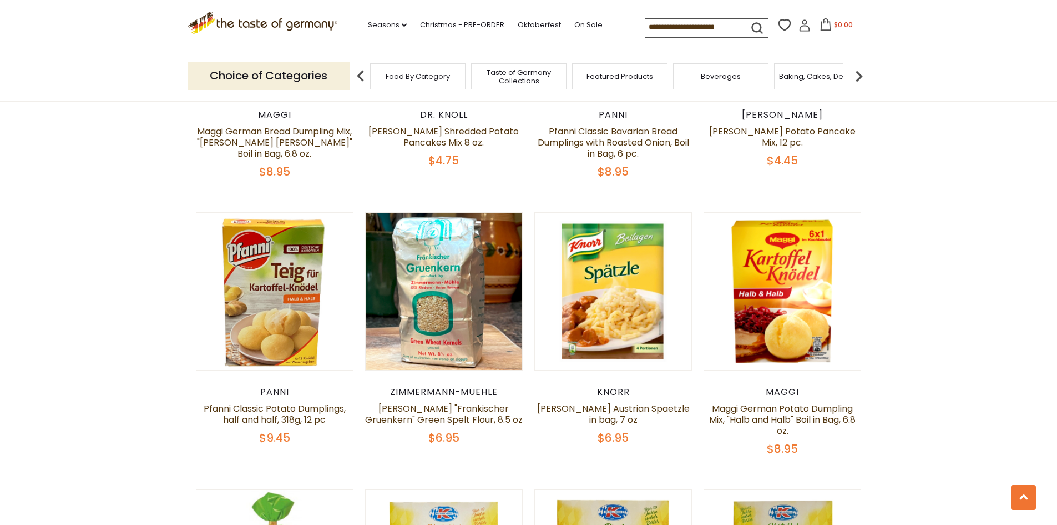
scroll to position [833, 0]
click at [857, 73] on img at bounding box center [859, 76] width 22 height 22
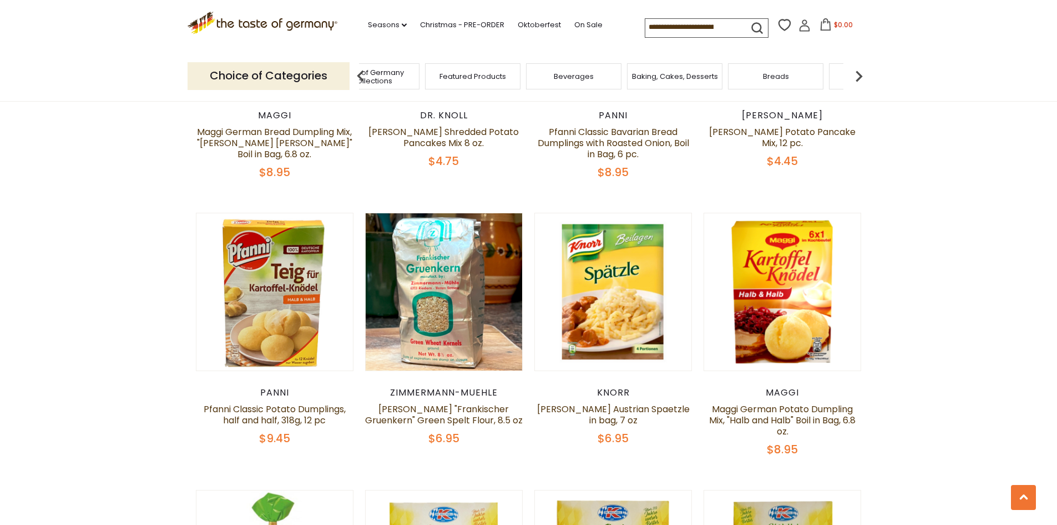
click at [857, 73] on img at bounding box center [859, 76] width 22 height 22
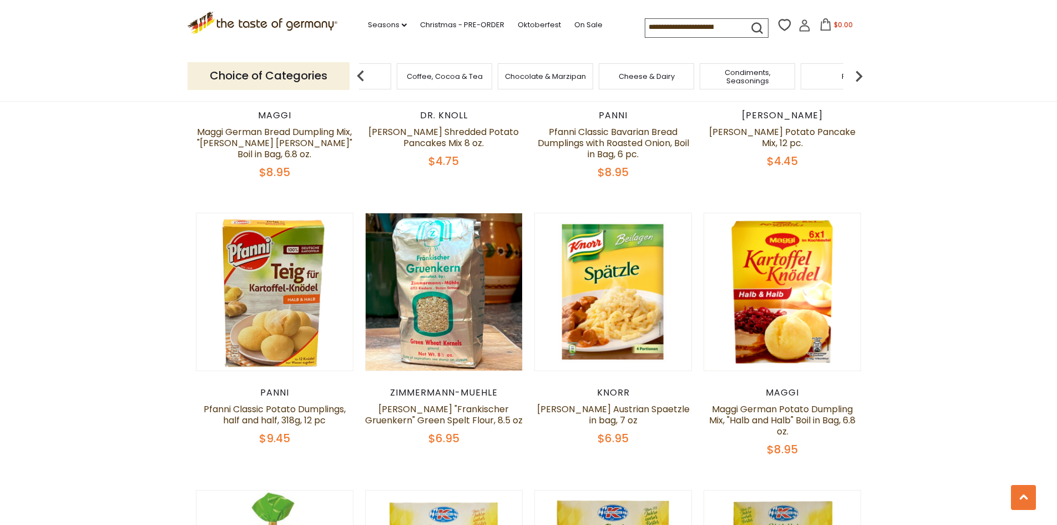
click at [857, 73] on img at bounding box center [859, 76] width 22 height 22
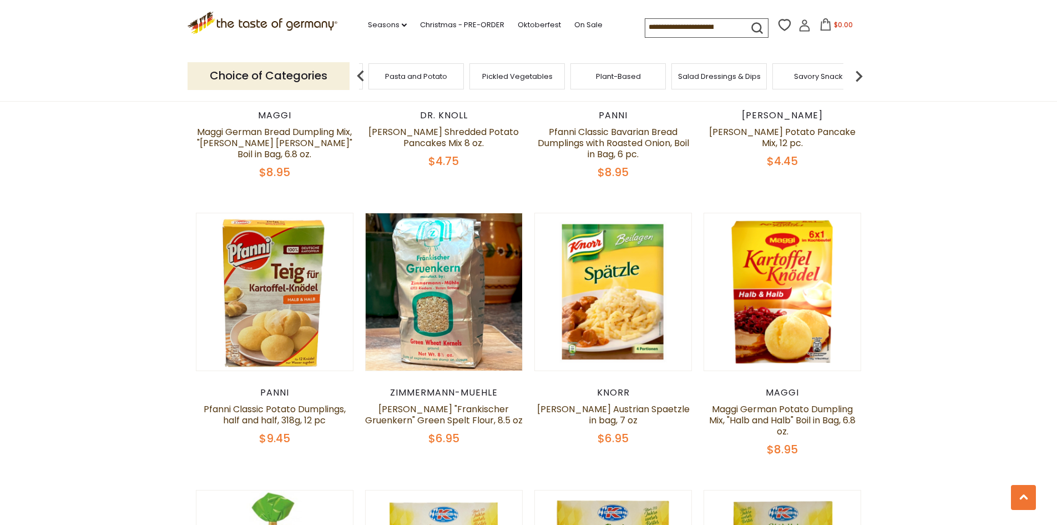
click at [857, 73] on img at bounding box center [859, 76] width 22 height 22
click at [480, 74] on span "Sausages" at bounding box center [480, 76] width 37 height 8
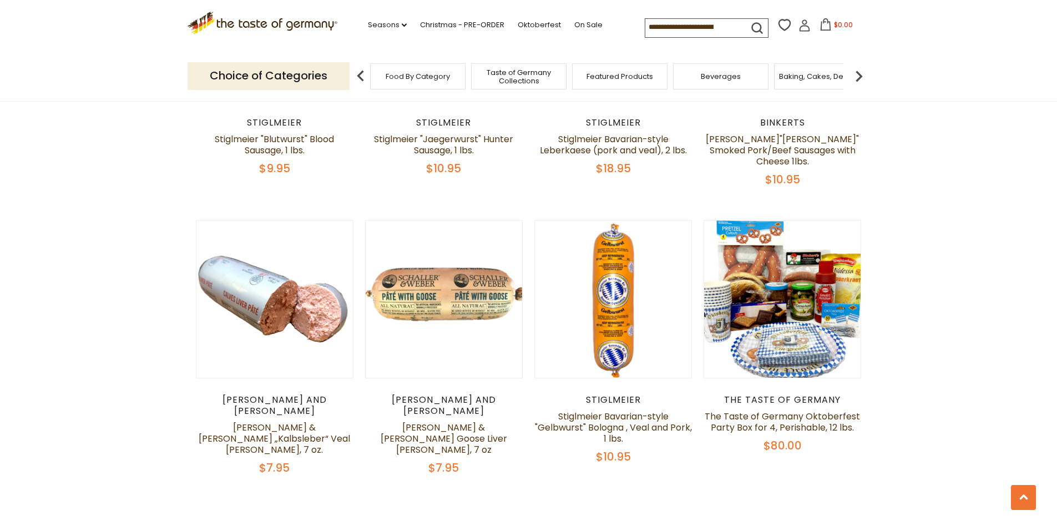
scroll to position [2553, 0]
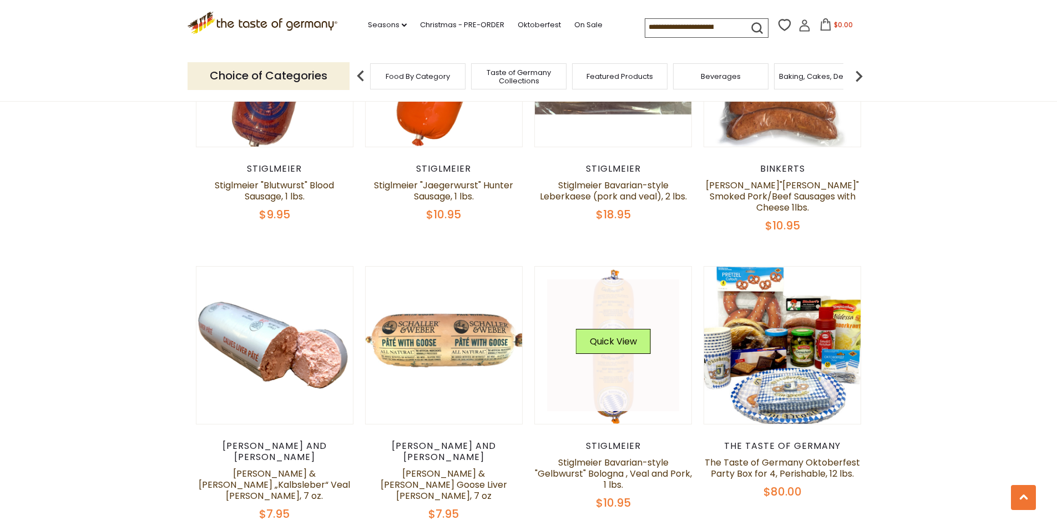
scroll to position [2609, 0]
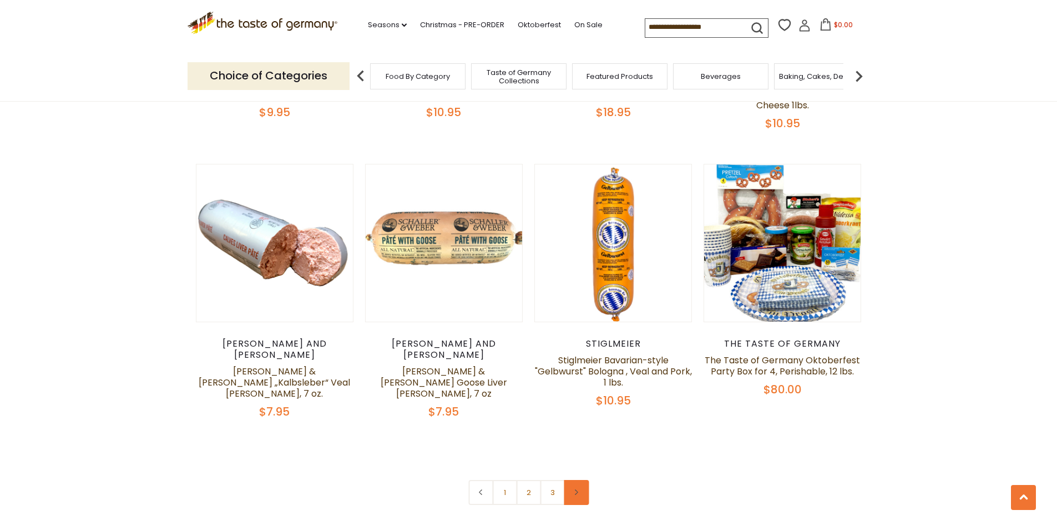
click at [570, 480] on link at bounding box center [576, 492] width 25 height 25
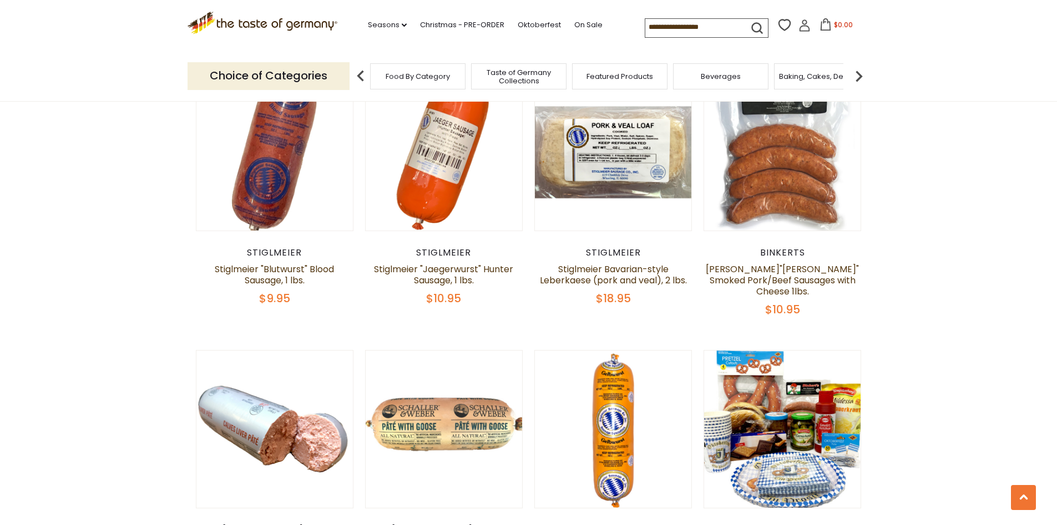
scroll to position [2498, 0]
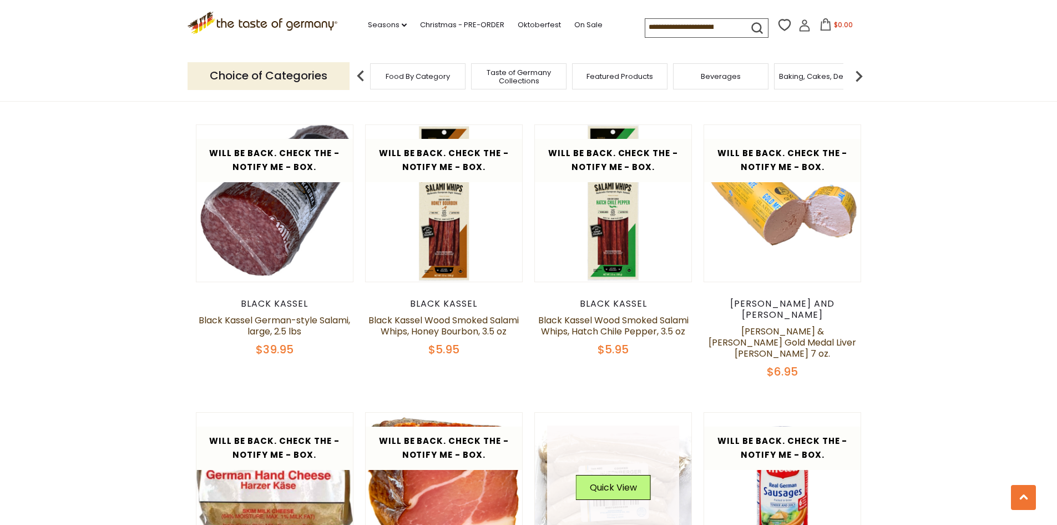
scroll to position [2658, 0]
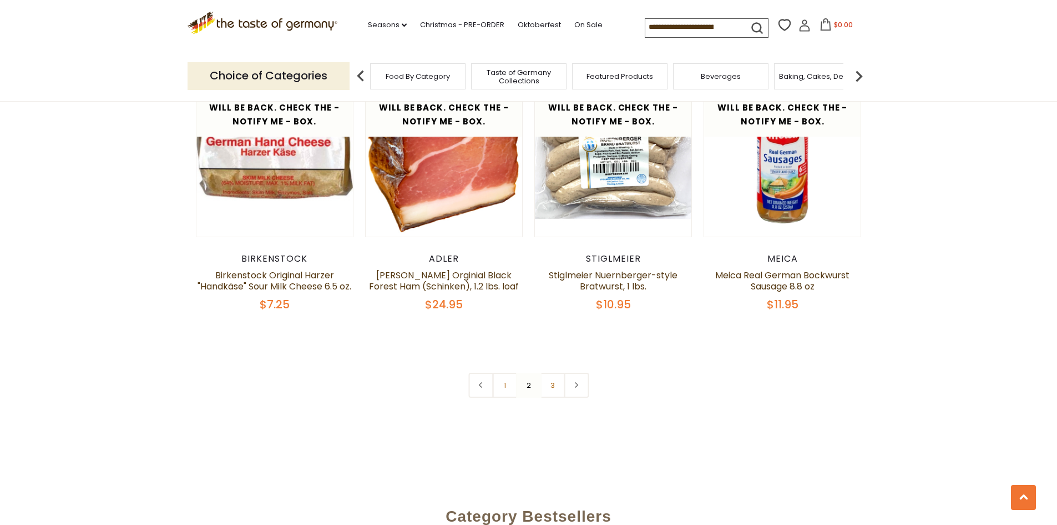
click at [552, 372] on link "3" at bounding box center [552, 384] width 25 height 25
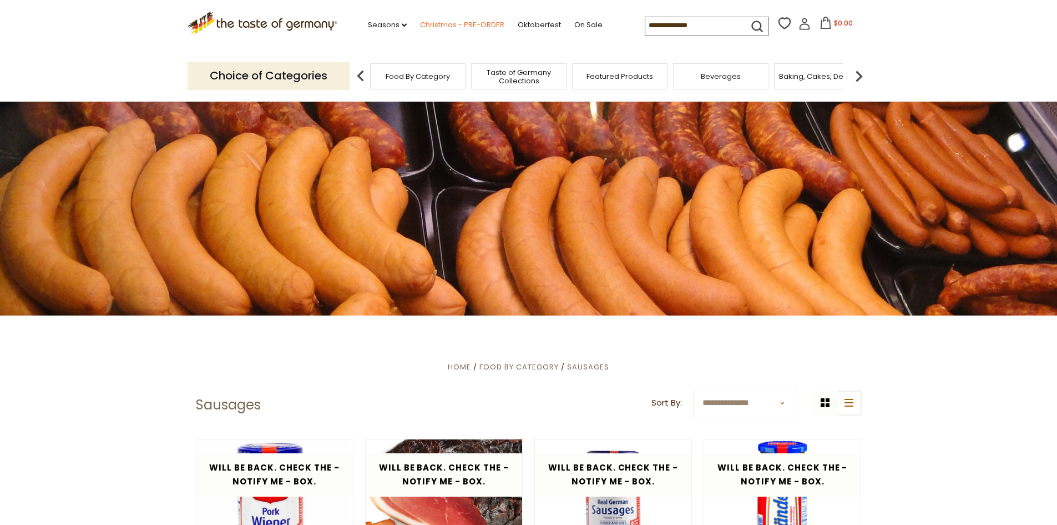
scroll to position [49, 0]
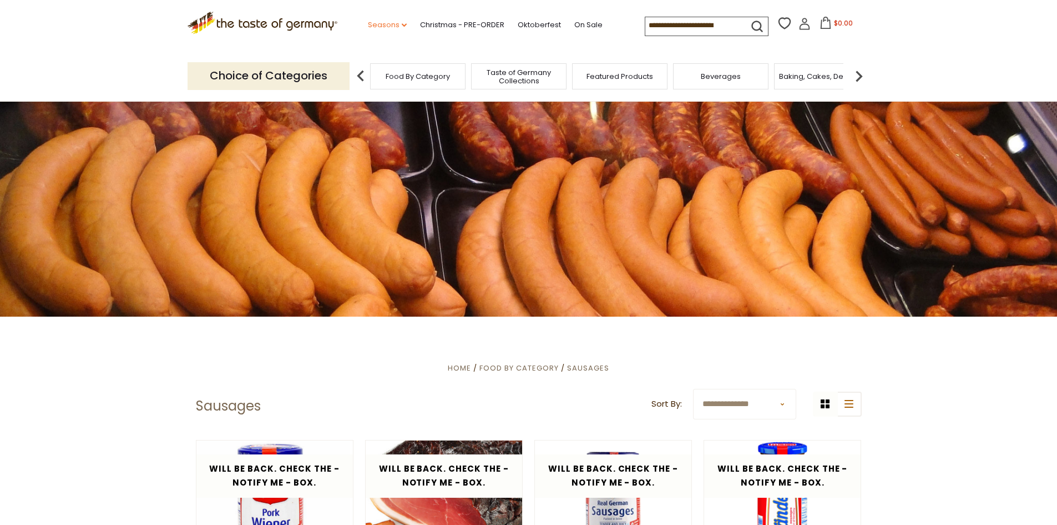
click at [381, 27] on link "Seasons dropdown_arrow" at bounding box center [387, 25] width 39 height 12
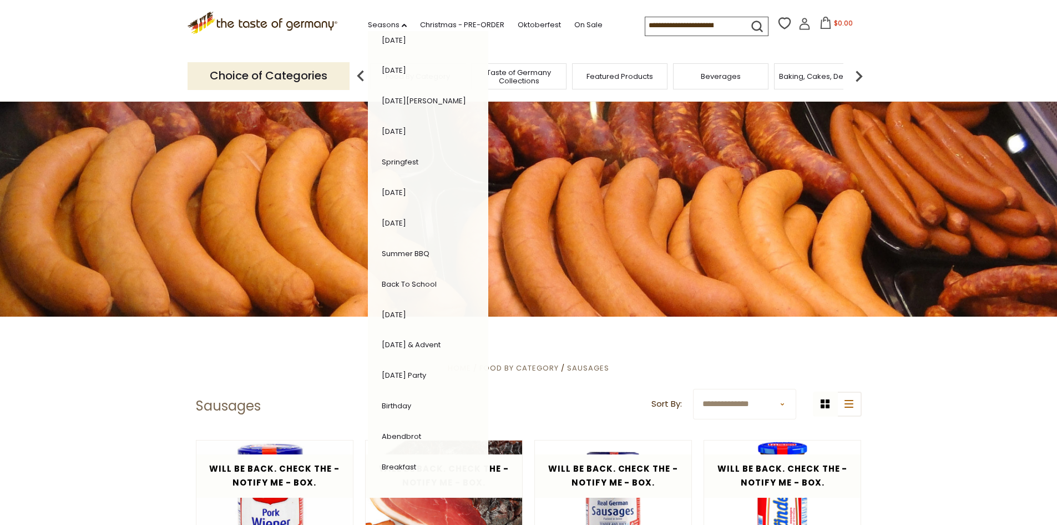
scroll to position [105, 0]
click at [412, 280] on link "Back to School" at bounding box center [409, 283] width 55 height 11
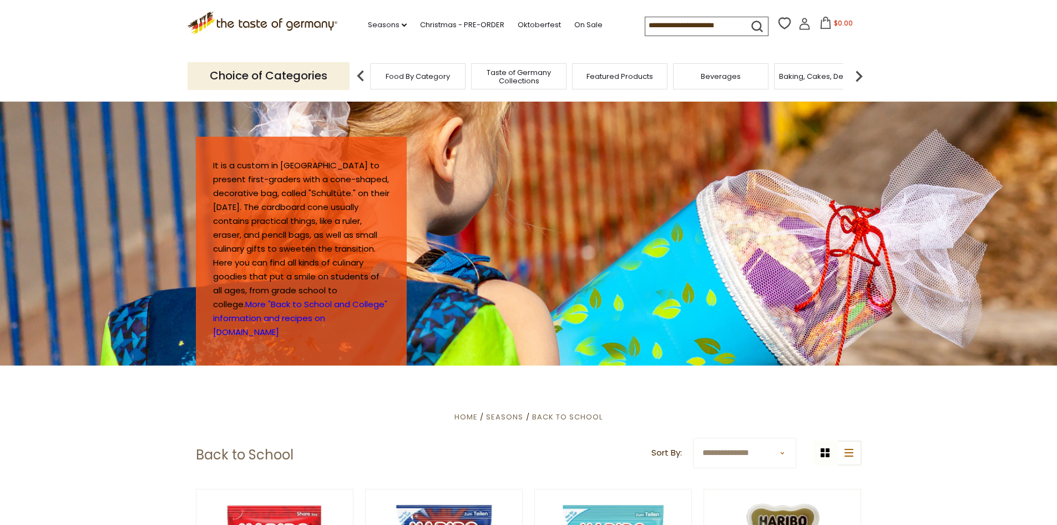
click at [861, 77] on img at bounding box center [859, 76] width 22 height 22
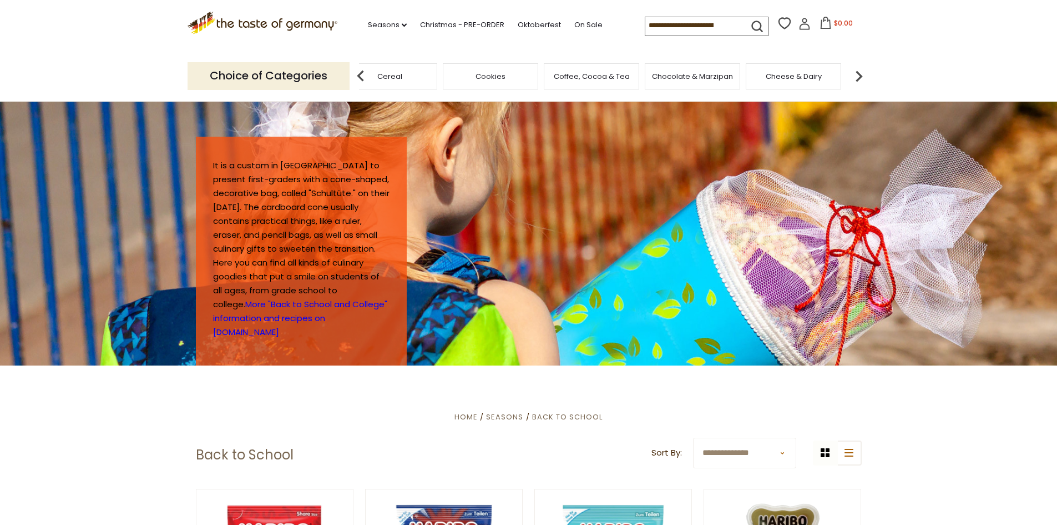
click at [861, 77] on img at bounding box center [859, 76] width 22 height 22
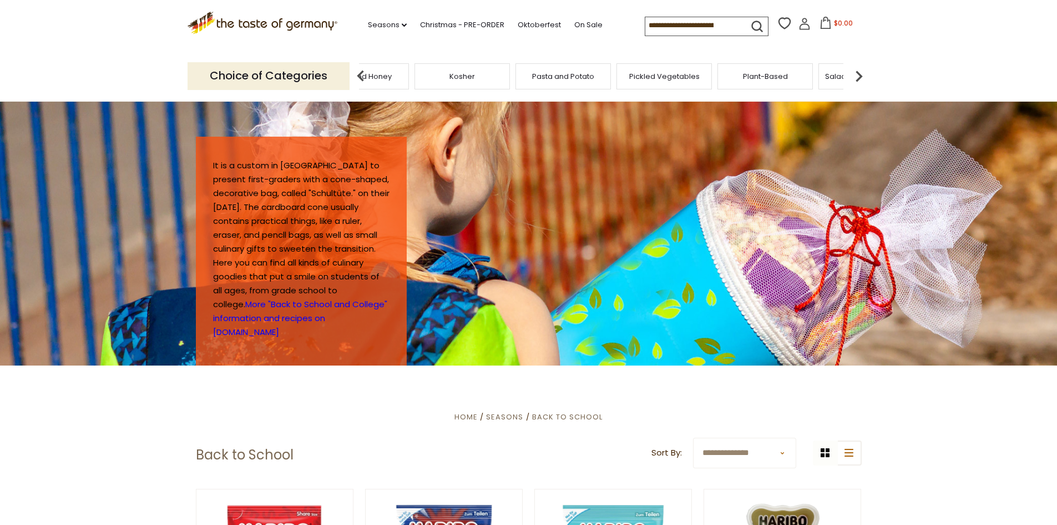
click at [861, 77] on img at bounding box center [859, 76] width 22 height 22
click at [858, 75] on img at bounding box center [859, 76] width 22 height 22
click at [536, 72] on span "Savory Snacks" at bounding box center [526, 76] width 53 height 8
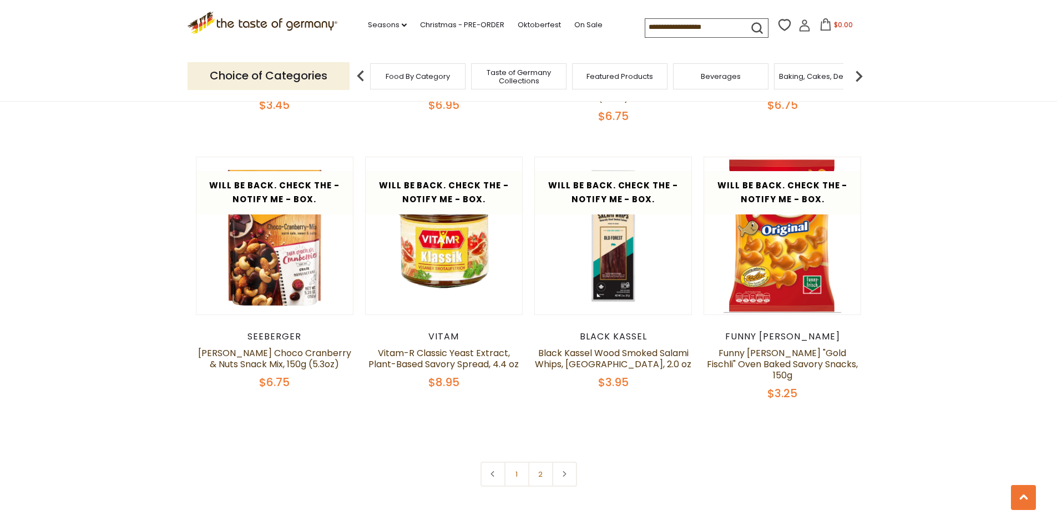
scroll to position [2720, 0]
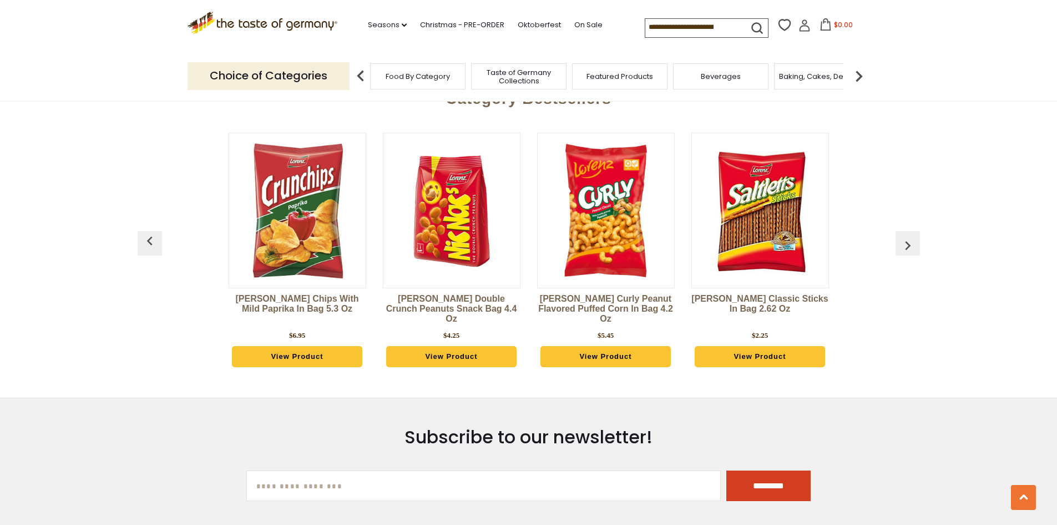
drag, startPoint x: 929, startPoint y: 390, endPoint x: 899, endPoint y: 272, distance: 121.3
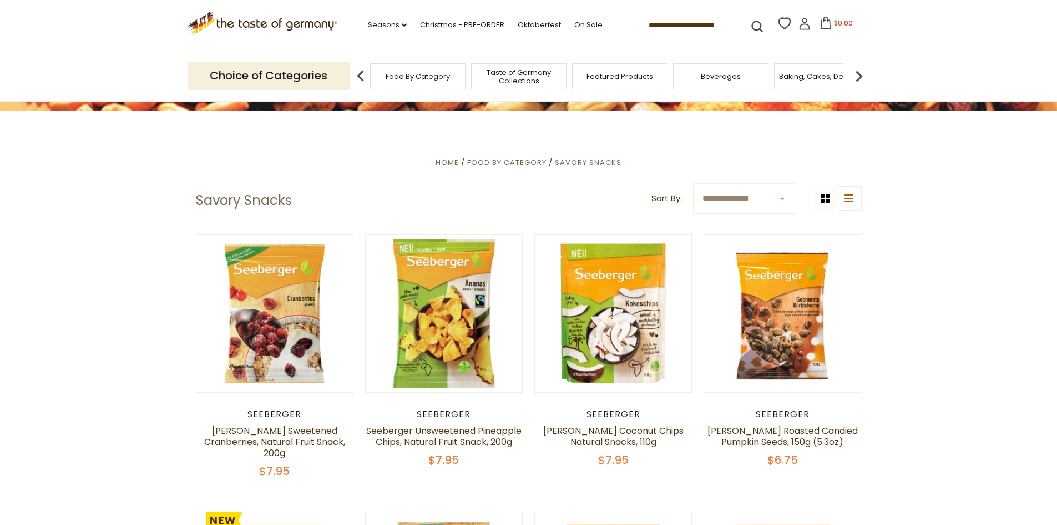
scroll to position [0, 0]
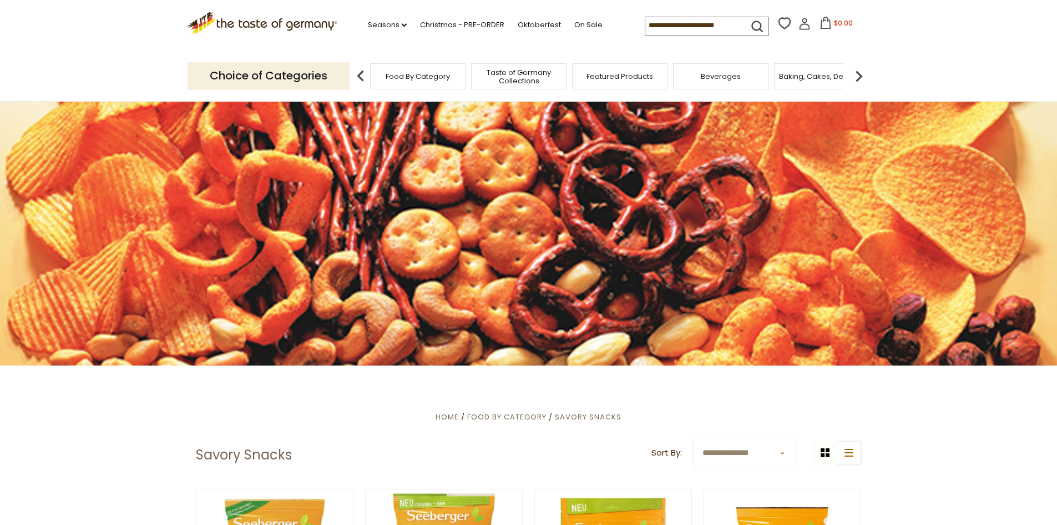
click at [856, 68] on img at bounding box center [859, 76] width 22 height 22
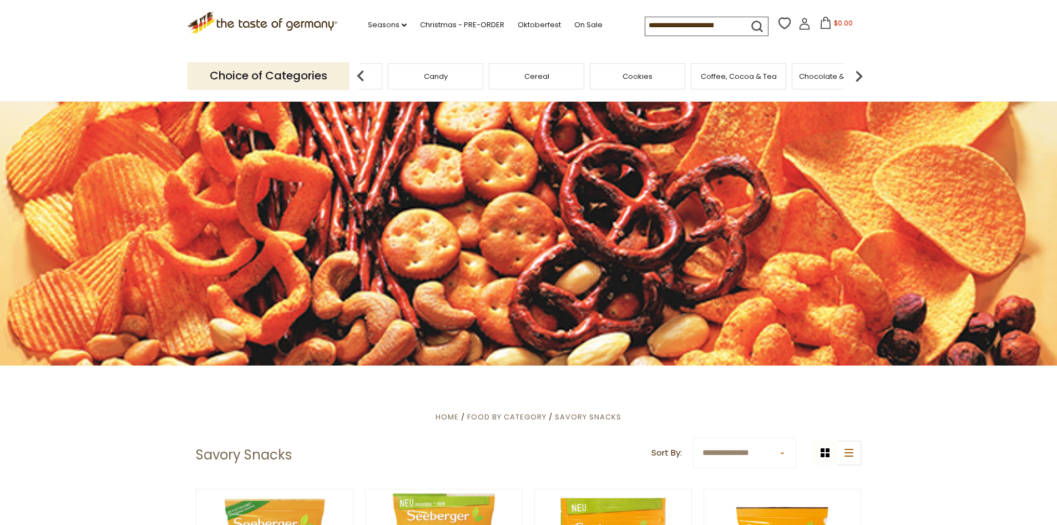
click at [856, 68] on img at bounding box center [859, 76] width 22 height 22
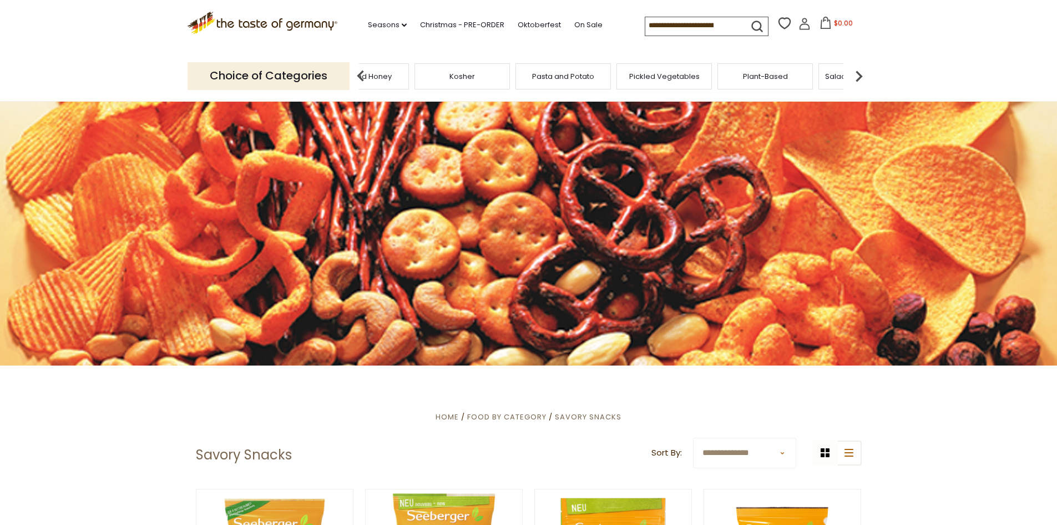
click at [856, 69] on img at bounding box center [859, 76] width 22 height 22
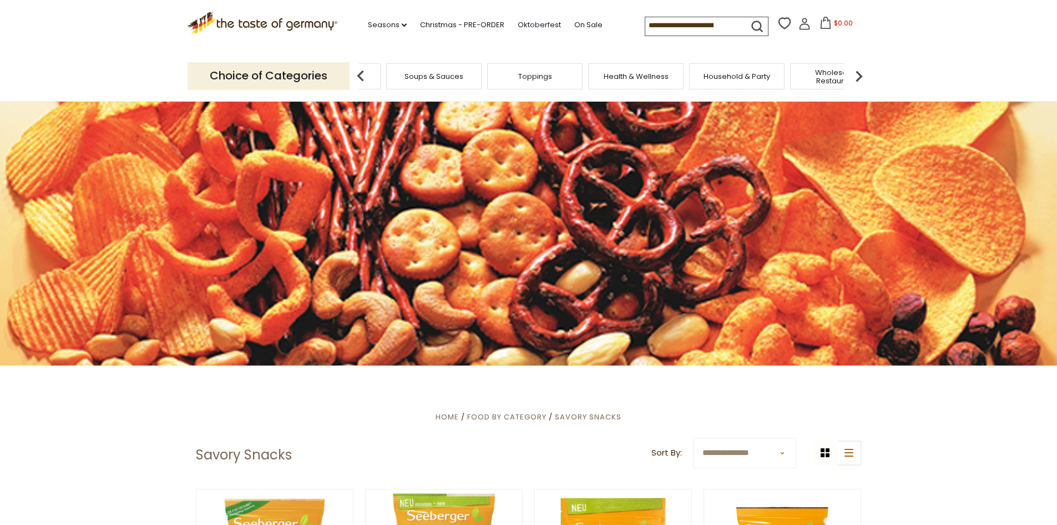
click at [653, 81] on div "Health & Wellness" at bounding box center [635, 76] width 95 height 26
click at [651, 76] on span "Health & Wellness" at bounding box center [644, 76] width 65 height 8
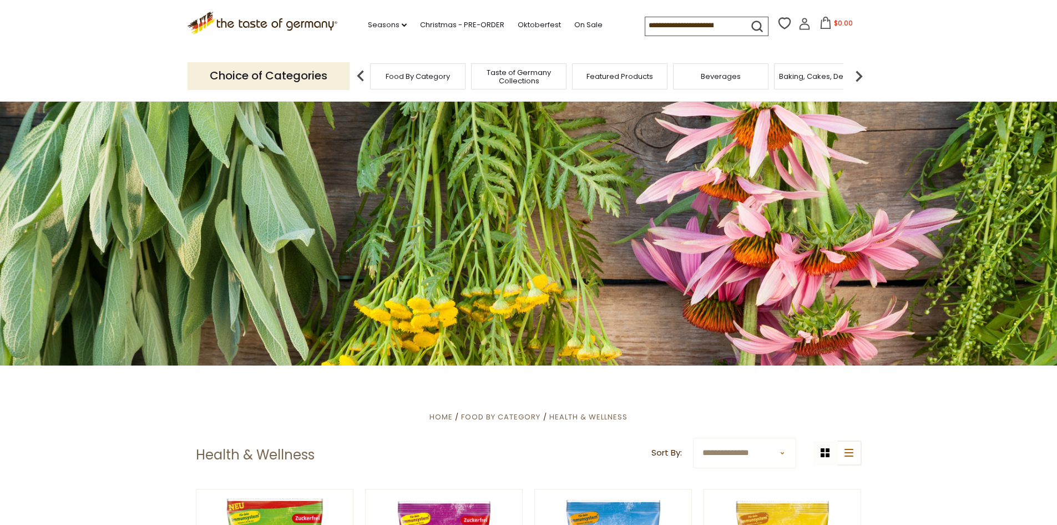
click at [853, 81] on img at bounding box center [859, 76] width 22 height 22
click at [854, 80] on img at bounding box center [859, 76] width 22 height 22
click at [851, 80] on img at bounding box center [859, 76] width 22 height 22
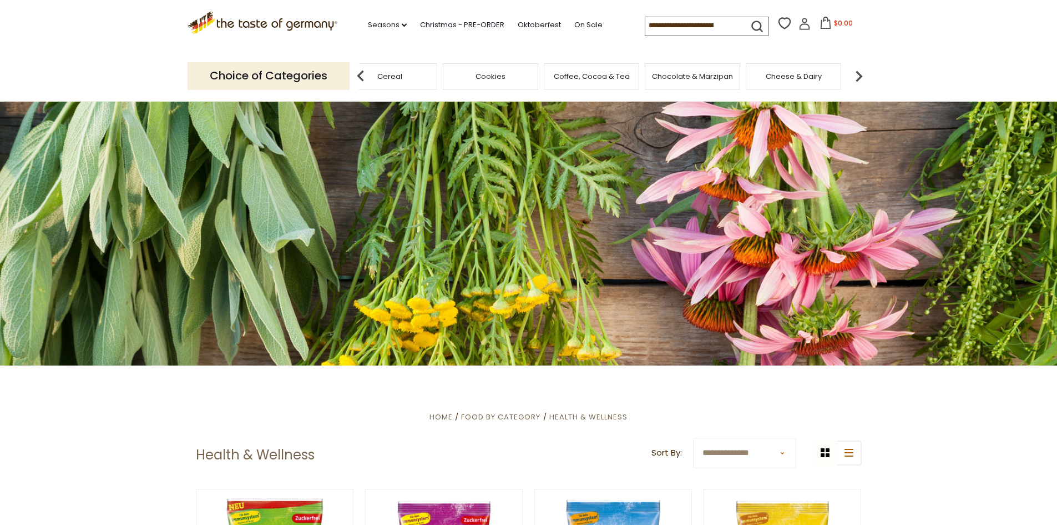
click at [851, 82] on img at bounding box center [859, 76] width 22 height 22
click at [859, 79] on img at bounding box center [859, 76] width 22 height 22
click at [859, 75] on img at bounding box center [859, 76] width 22 height 22
click at [859, 67] on img at bounding box center [859, 76] width 22 height 22
click at [861, 68] on img at bounding box center [859, 76] width 22 height 22
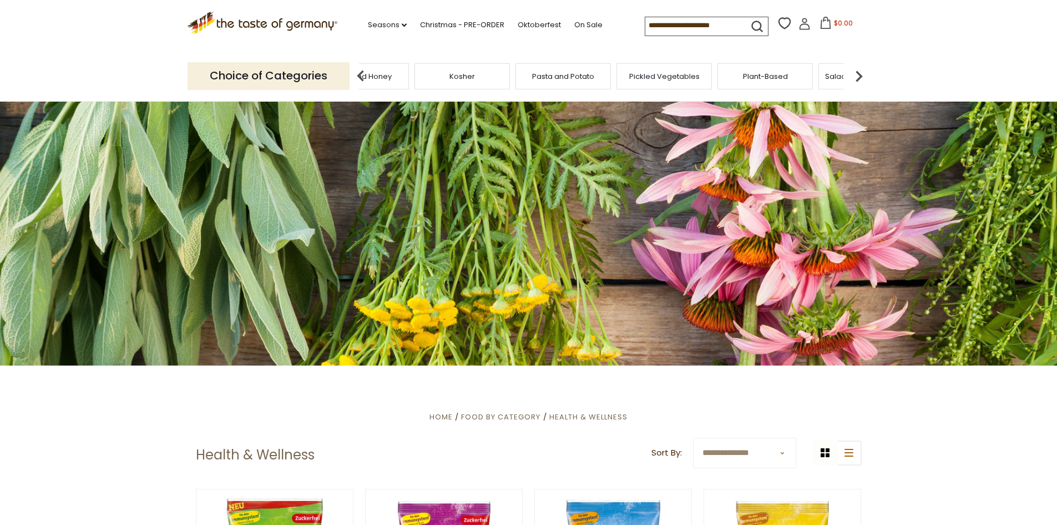
click at [861, 67] on img at bounding box center [859, 76] width 22 height 22
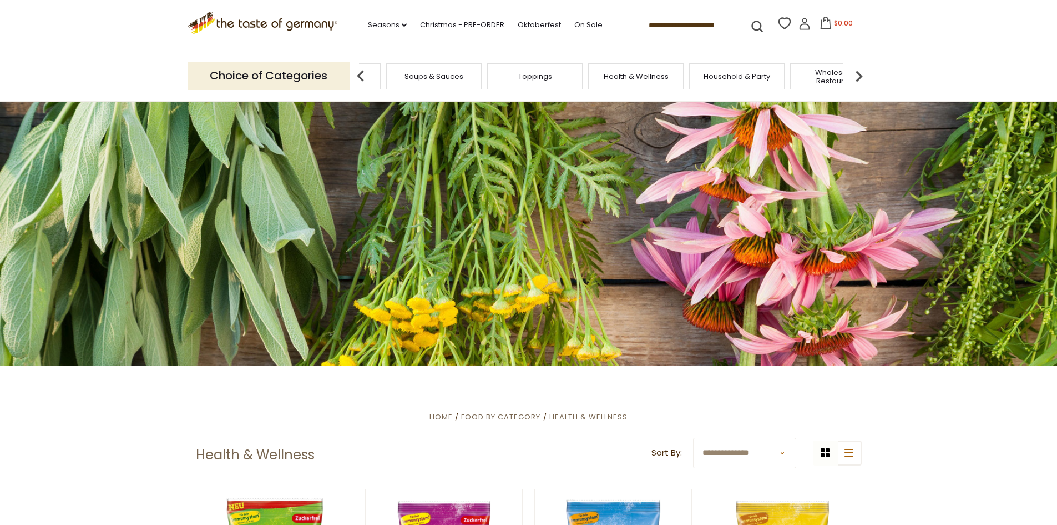
click at [861, 67] on img at bounding box center [859, 76] width 22 height 22
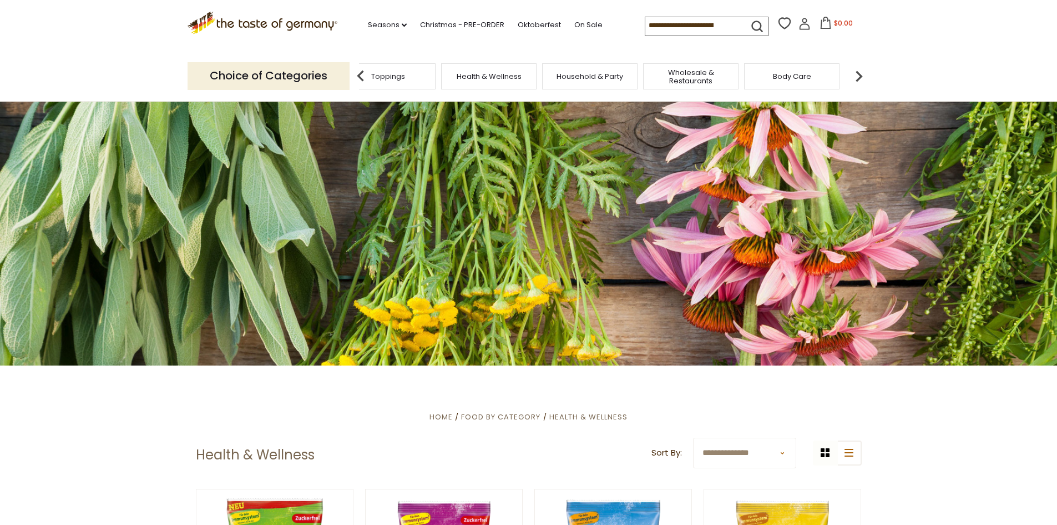
click at [861, 67] on img at bounding box center [859, 76] width 22 height 22
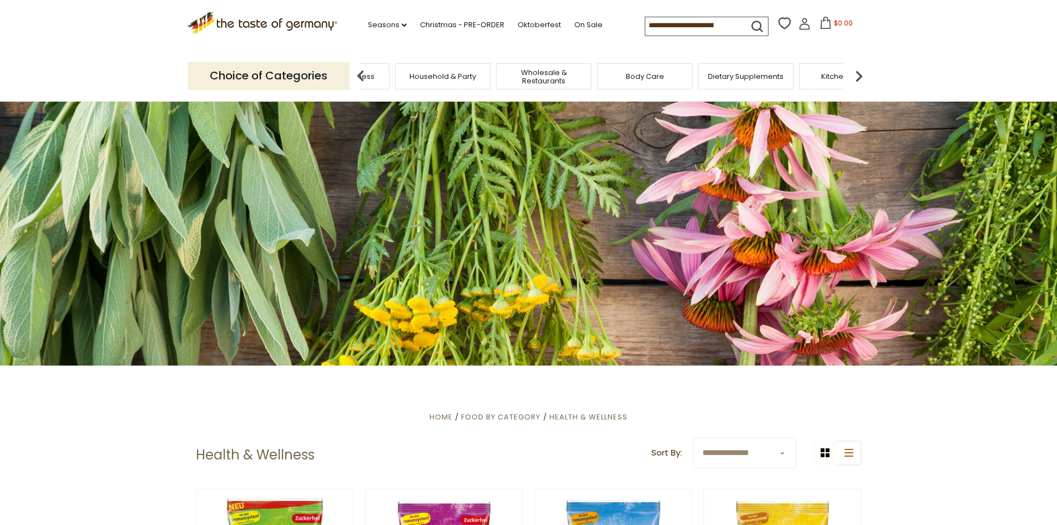
click at [431, 81] on div "Household & Party" at bounding box center [442, 76] width 95 height 26
click at [442, 78] on span "Household & Party" at bounding box center [443, 76] width 67 height 8
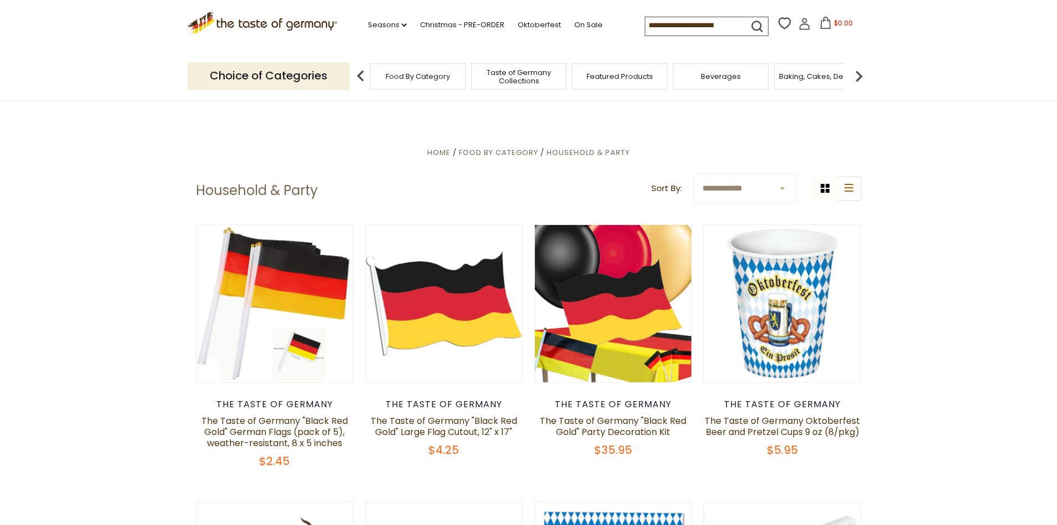
click at [855, 79] on img at bounding box center [859, 76] width 22 height 22
click at [856, 79] on img at bounding box center [859, 76] width 22 height 22
click at [857, 79] on img at bounding box center [859, 76] width 22 height 22
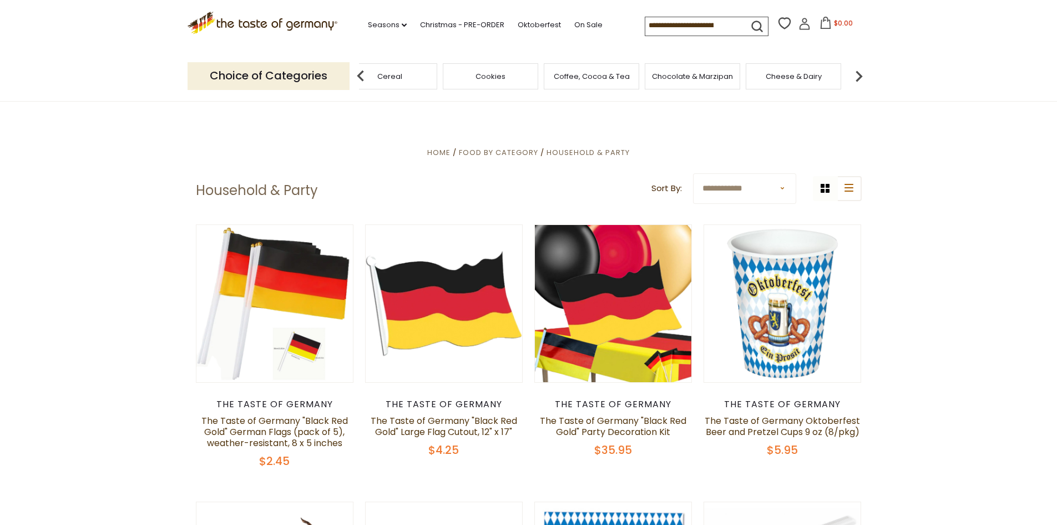
click at [858, 77] on img at bounding box center [859, 76] width 22 height 22
click at [856, 73] on img at bounding box center [859, 76] width 22 height 22
click at [859, 74] on img at bounding box center [859, 76] width 22 height 22
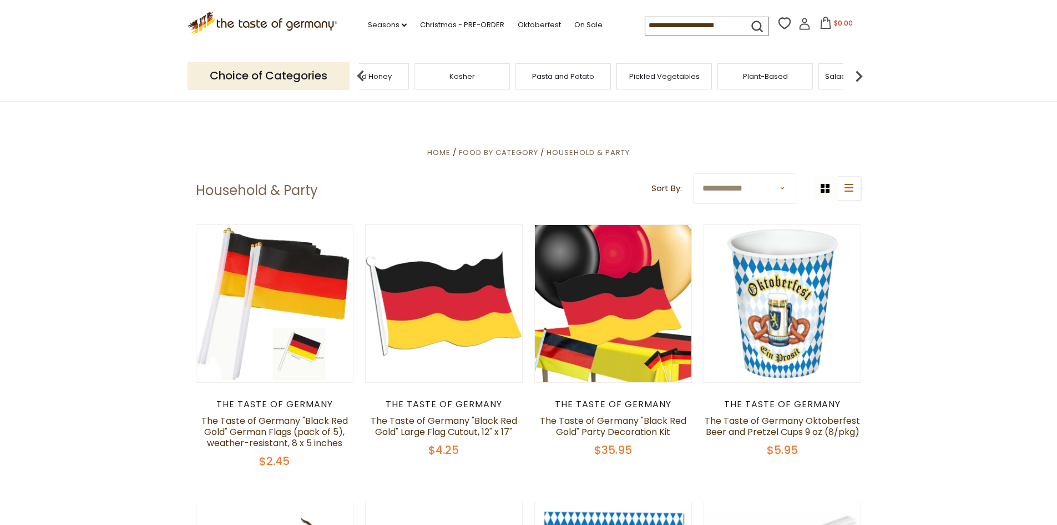
click at [859, 74] on img at bounding box center [859, 76] width 22 height 22
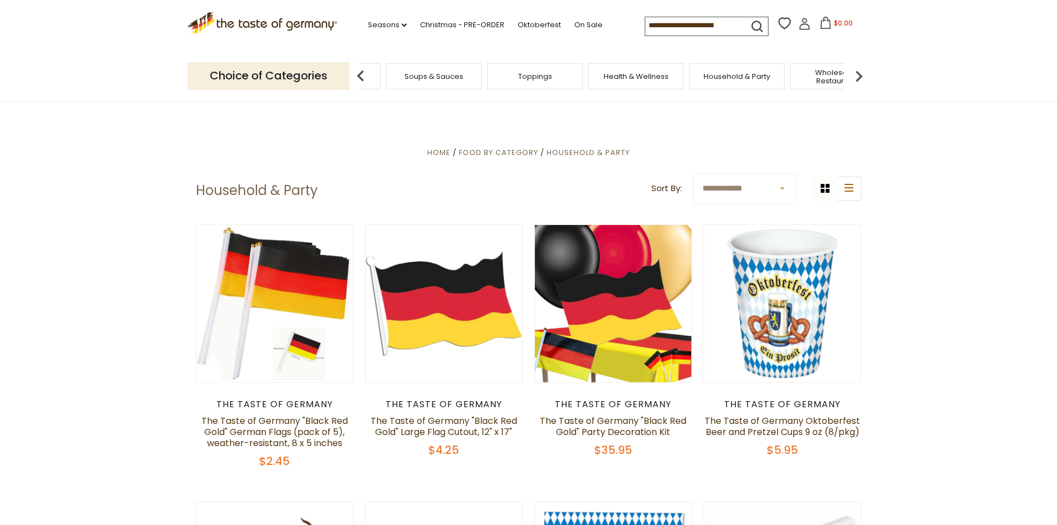
click at [861, 75] on img at bounding box center [859, 76] width 22 height 22
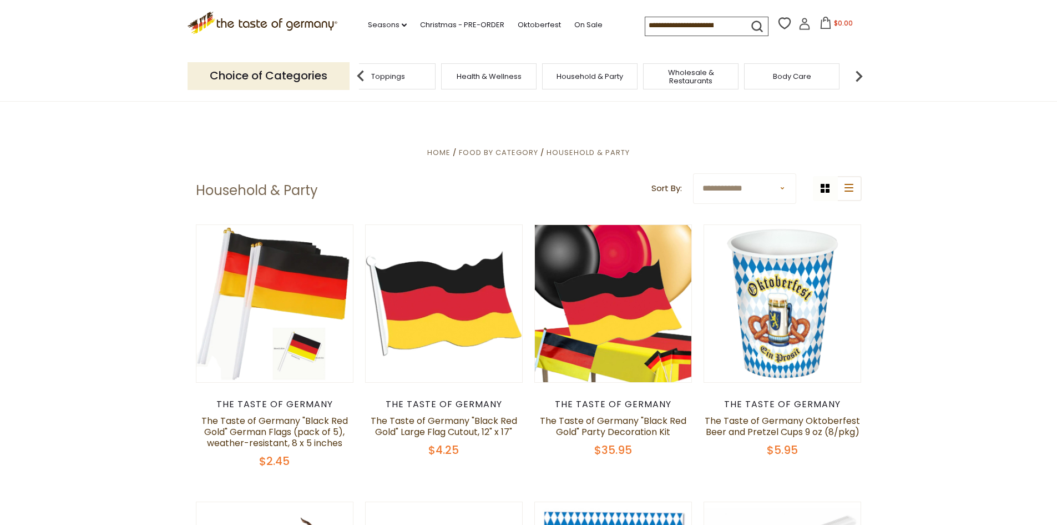
click at [695, 70] on span "Wholesale & Restaurants" at bounding box center [691, 76] width 89 height 17
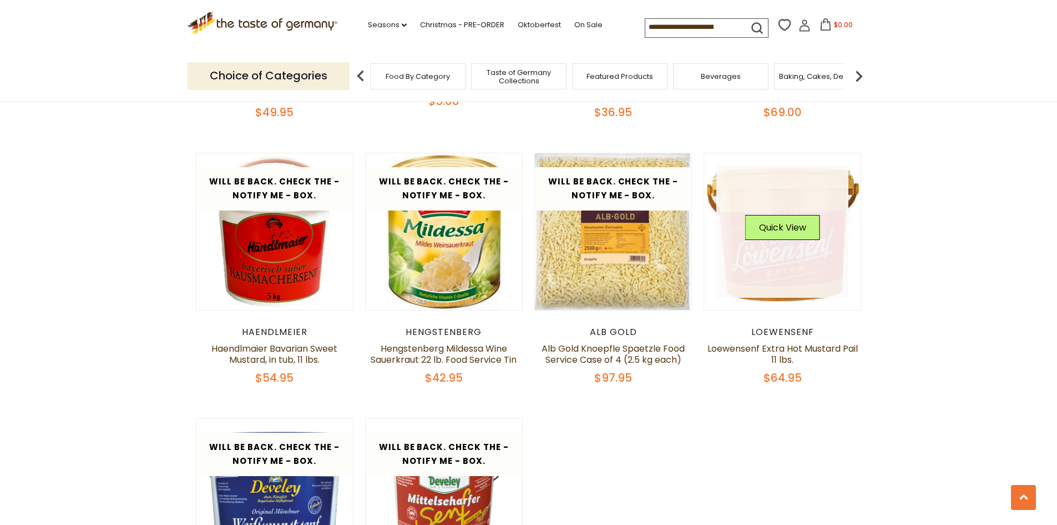
scroll to position [722, 0]
